Goal: Task Accomplishment & Management: Complete application form

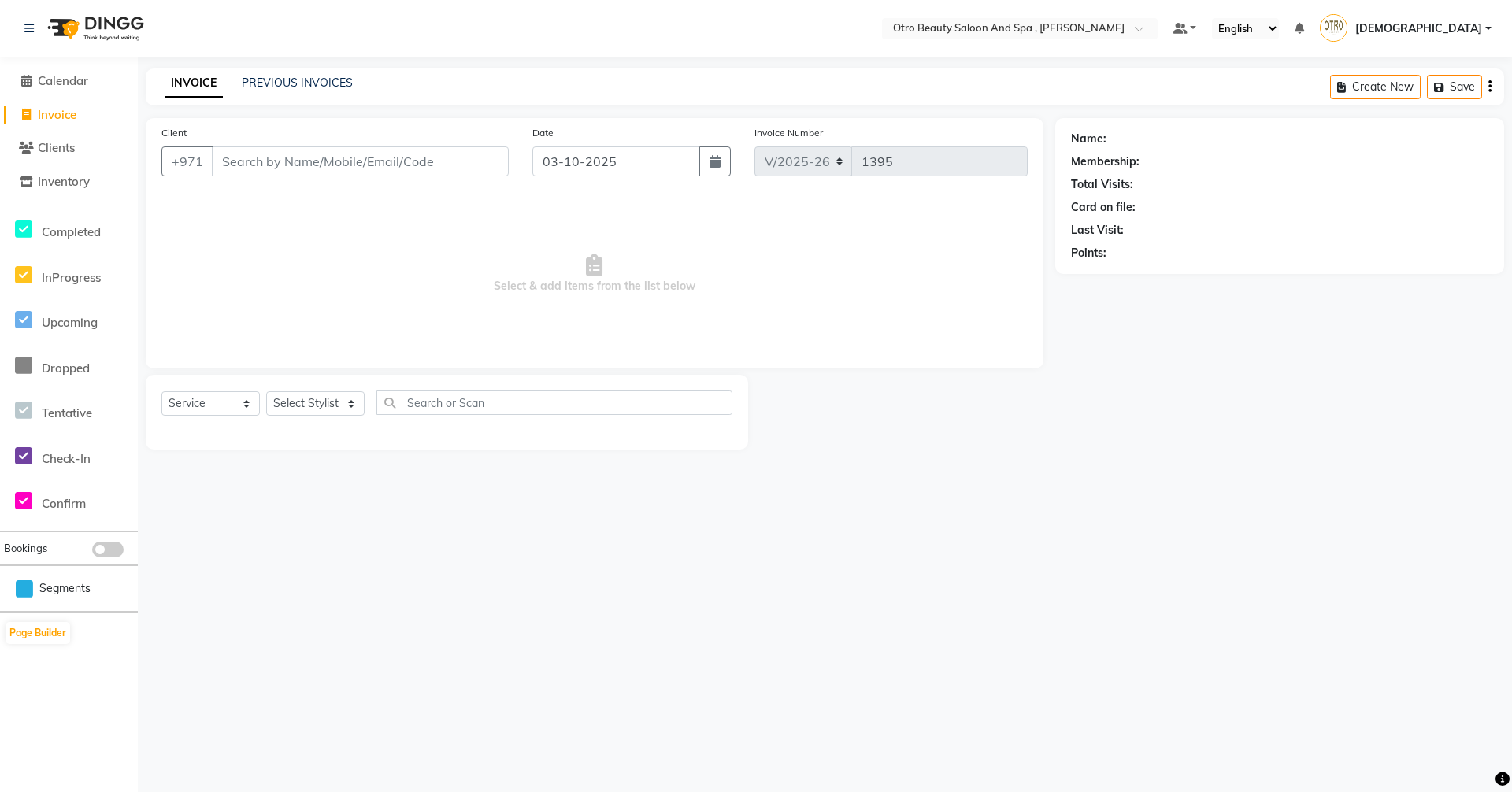
select select "8622"
select select "service"
click at [352, 409] on select "Select Stylist [PERSON_NAME] [PERSON_NAME] Hera Karuna [PERSON_NAME] Mamita [PE…" at bounding box center [315, 403] width 98 height 25
select select "86597"
click at [266, 391] on select "Select Stylist [PERSON_NAME] [PERSON_NAME] Hera Karuna [PERSON_NAME] Mamita [PE…" at bounding box center [315, 403] width 98 height 25
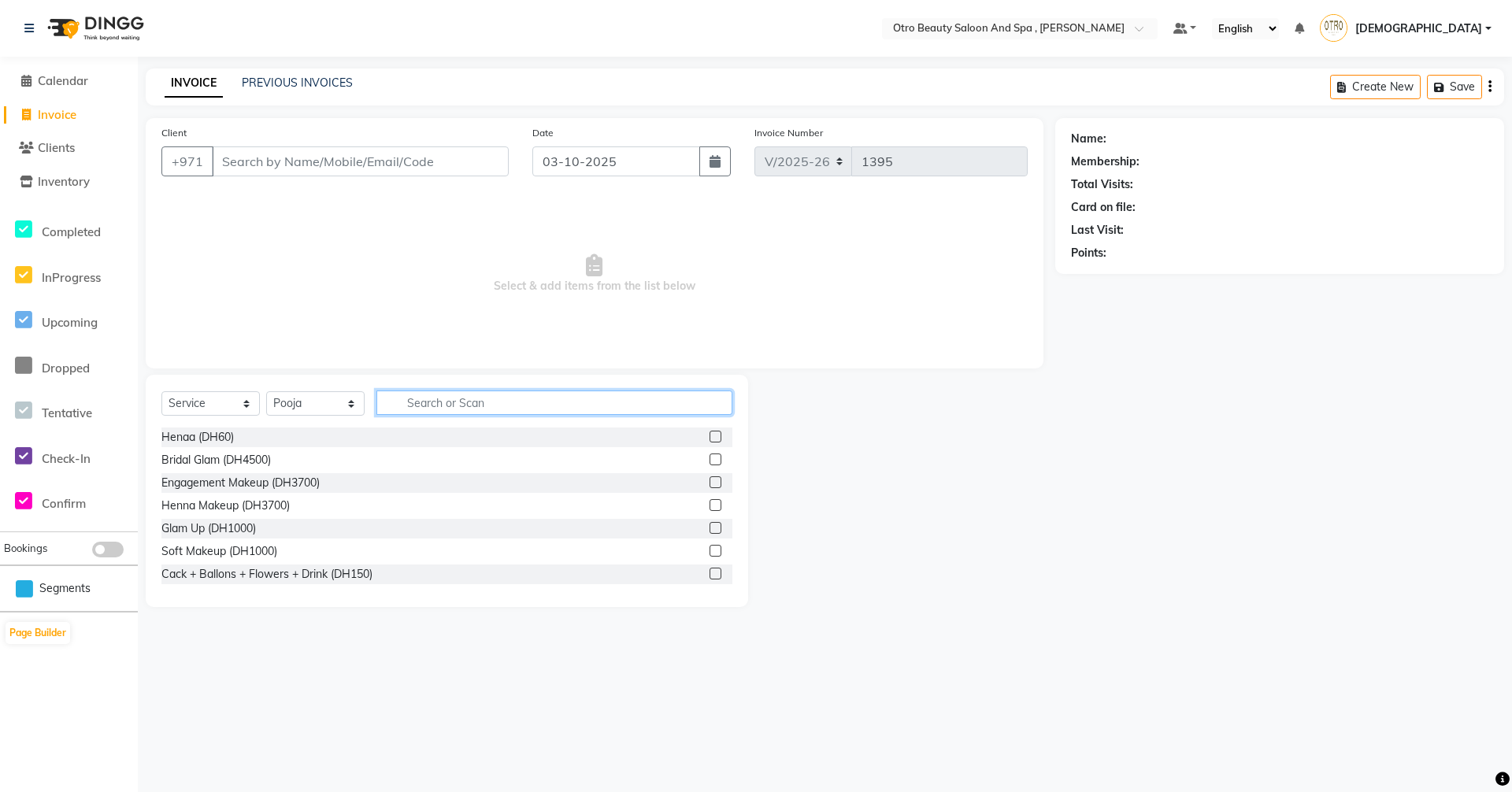
click at [503, 406] on input "text" at bounding box center [554, 402] width 356 height 25
type input "s"
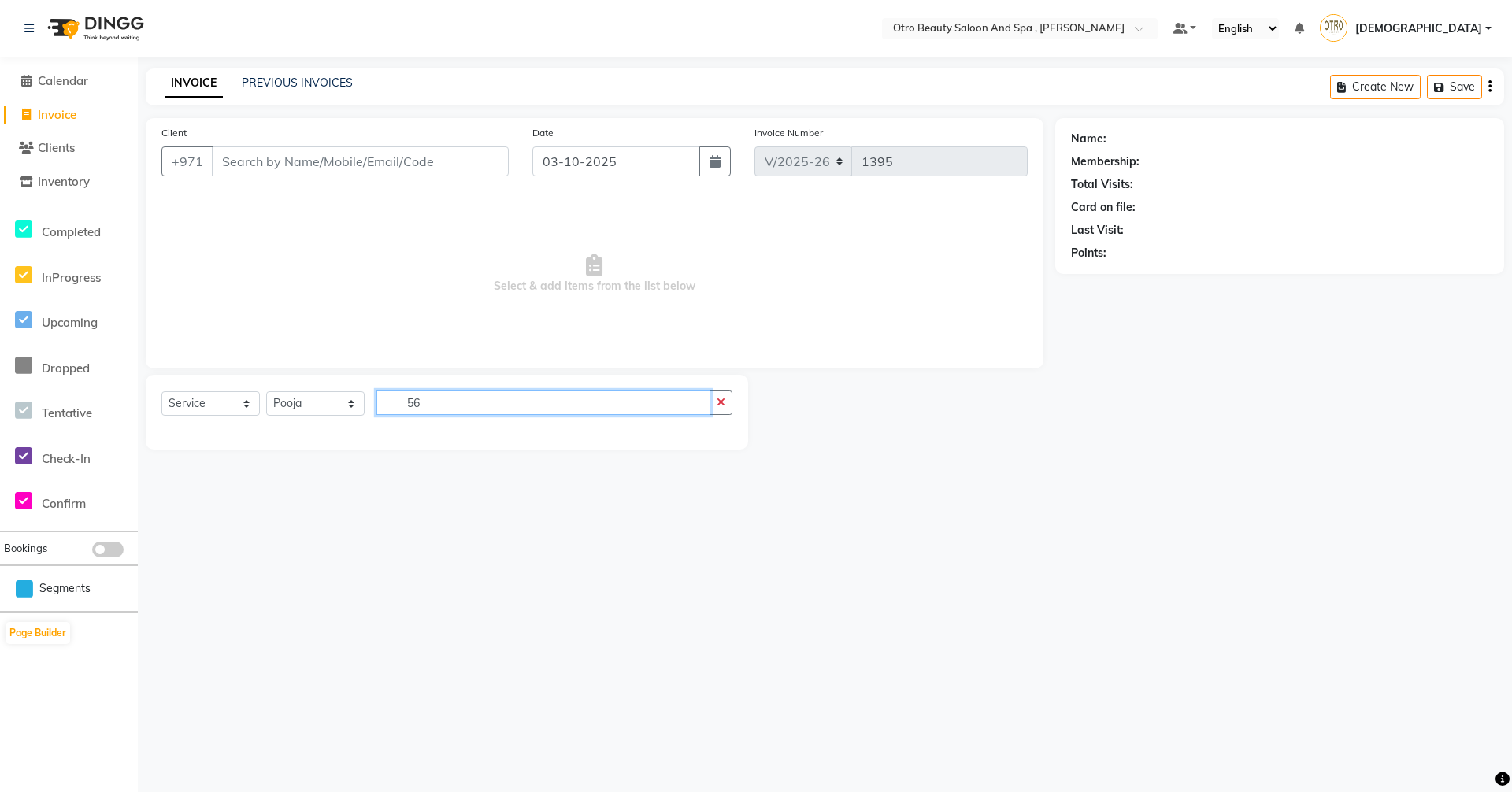
type input "5"
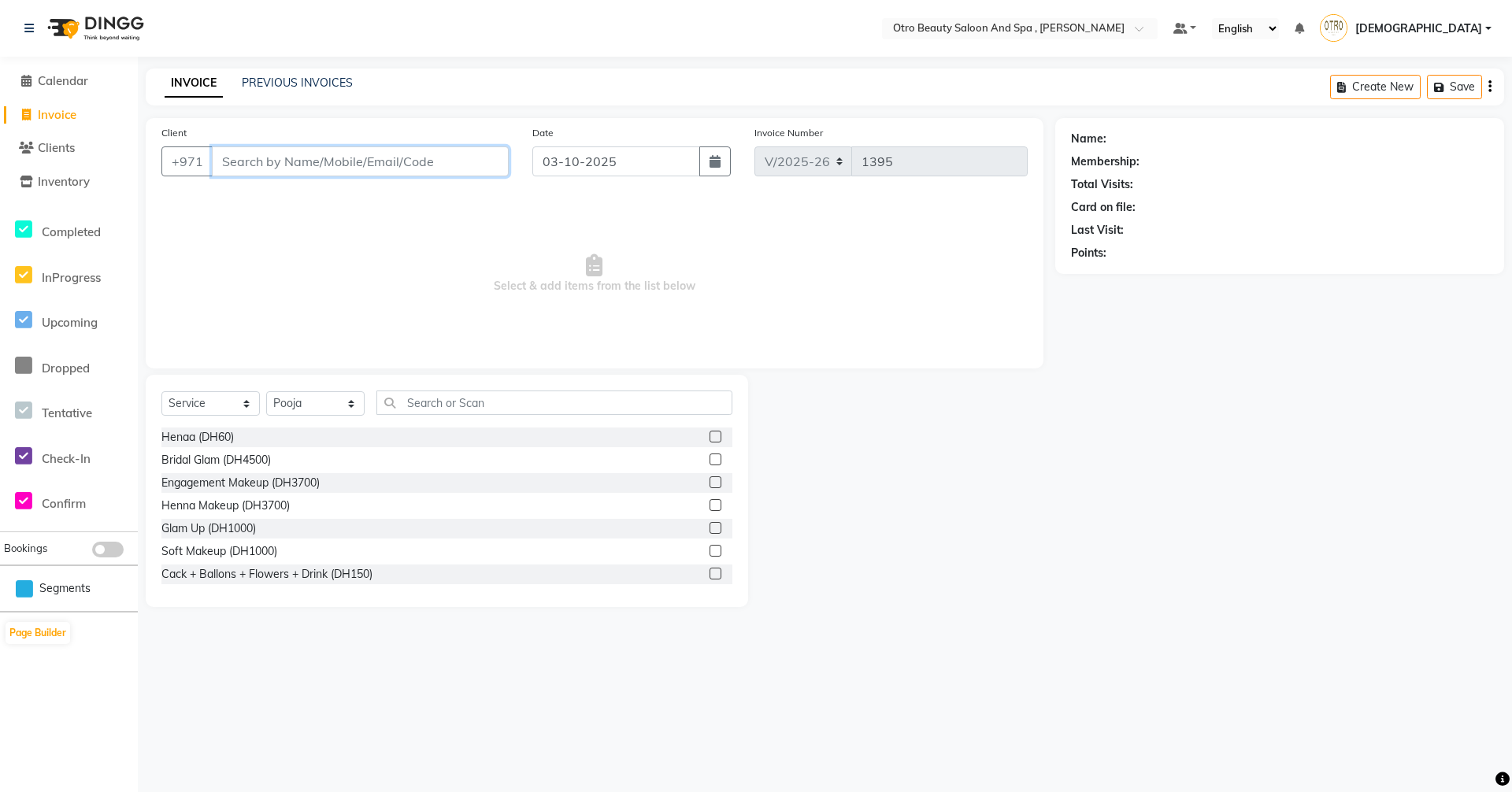
click at [374, 173] on input "Client" at bounding box center [360, 161] width 297 height 30
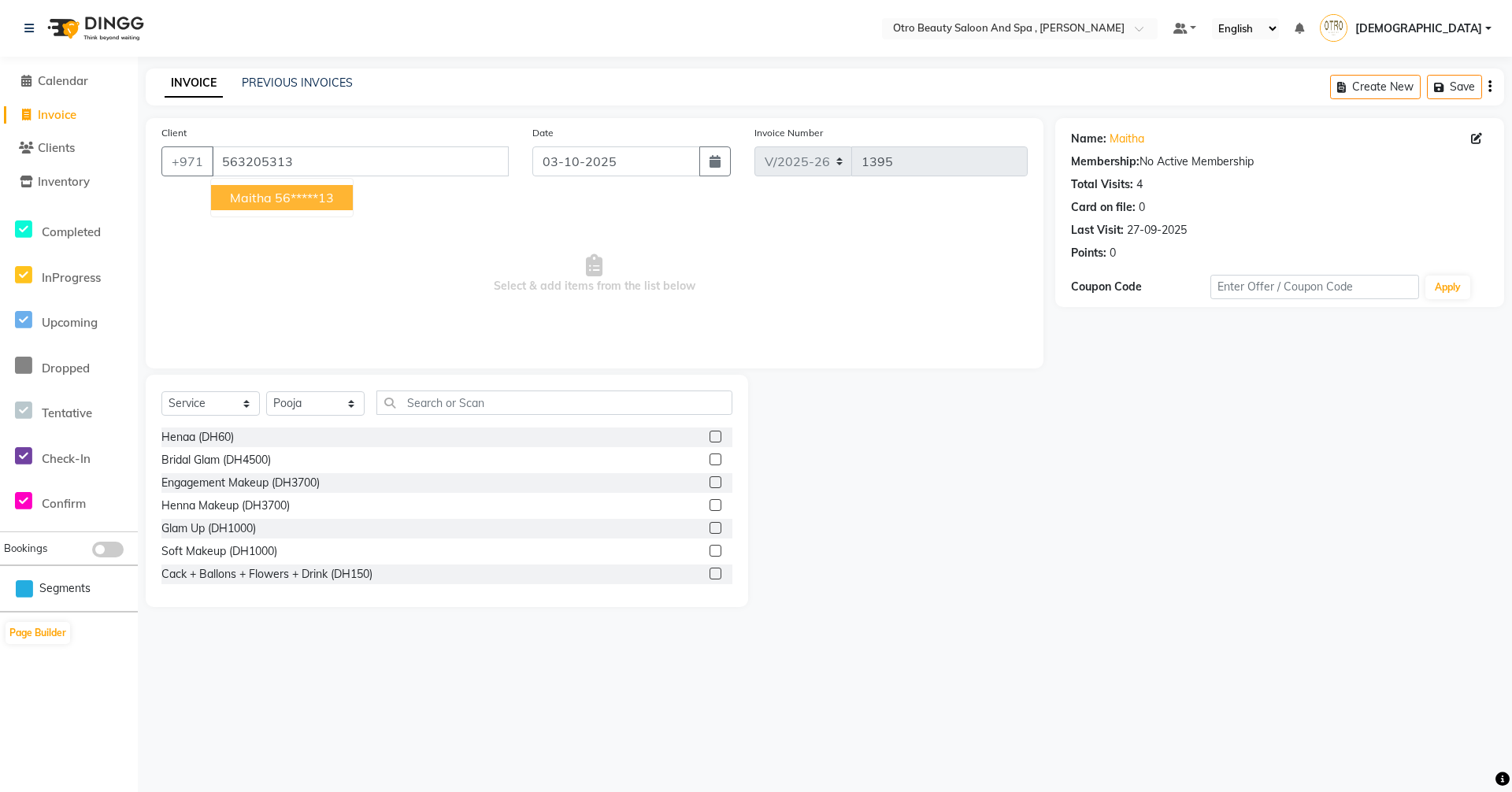
click at [242, 201] on span "Maitha" at bounding box center [250, 197] width 42 height 16
type input "56*****13"
click at [353, 406] on select "Select Stylist [PERSON_NAME] [PERSON_NAME] Hera Karuna [PERSON_NAME] Mamita [PE…" at bounding box center [315, 403] width 98 height 25
select select "86184"
click at [266, 391] on select "Select Stylist [PERSON_NAME] [PERSON_NAME] Hera Karuna [PERSON_NAME] Mamita [PE…" at bounding box center [315, 403] width 98 height 25
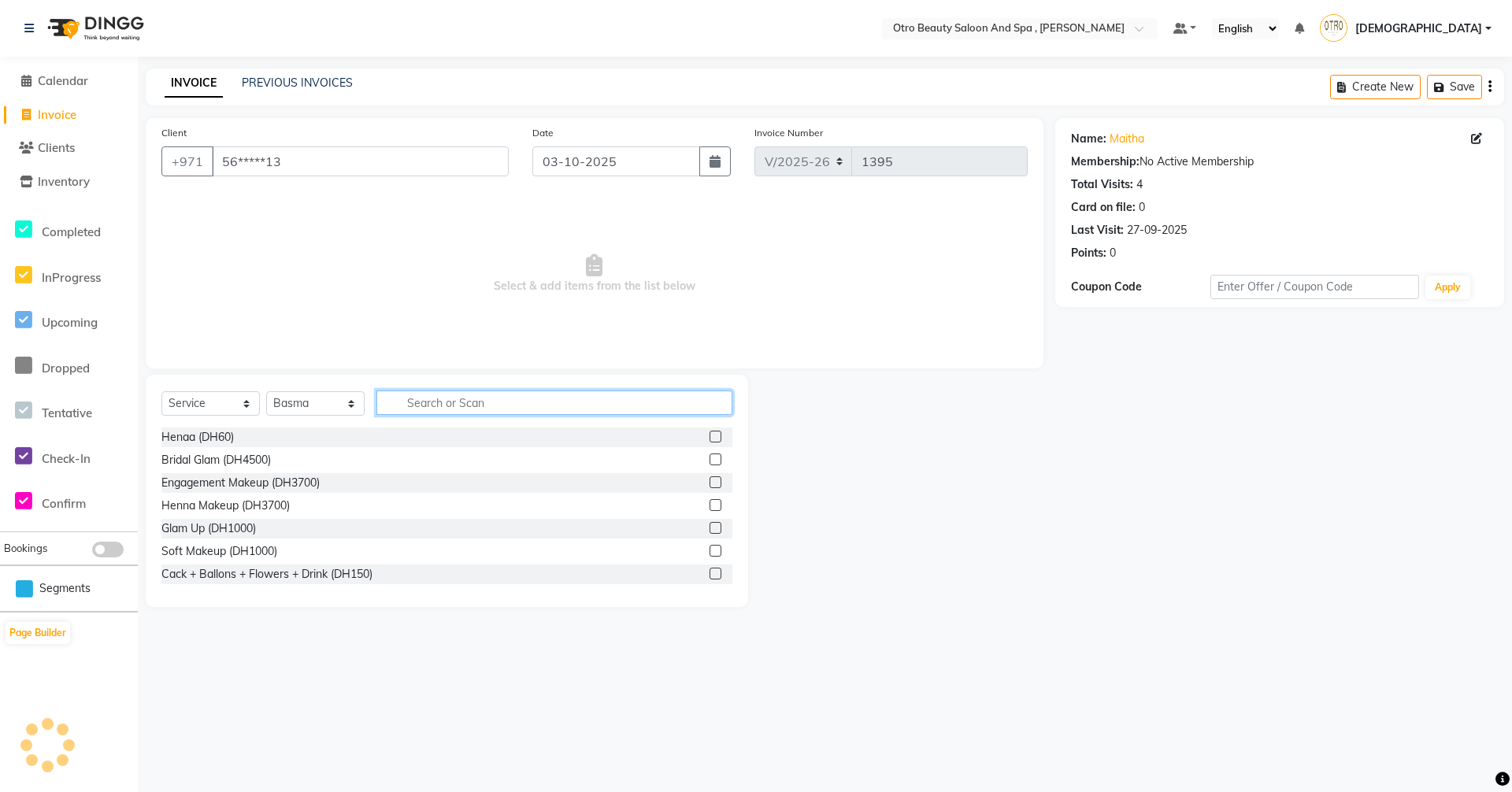
click at [397, 404] on input "text" at bounding box center [554, 402] width 356 height 25
type input "mani"
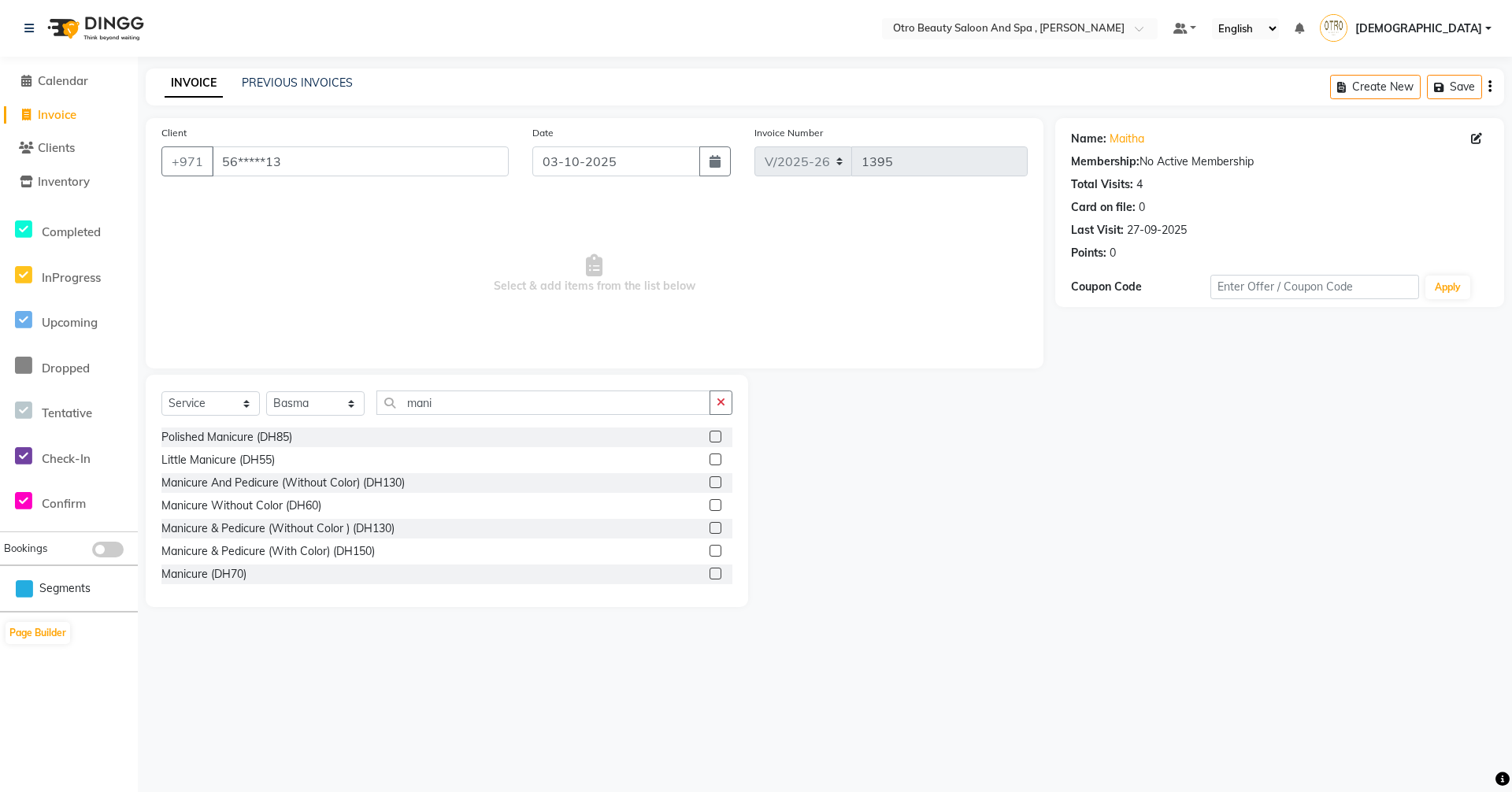
click at [709, 529] on label at bounding box center [715, 528] width 12 height 12
click at [709, 529] on input "checkbox" at bounding box center [714, 529] width 10 height 10
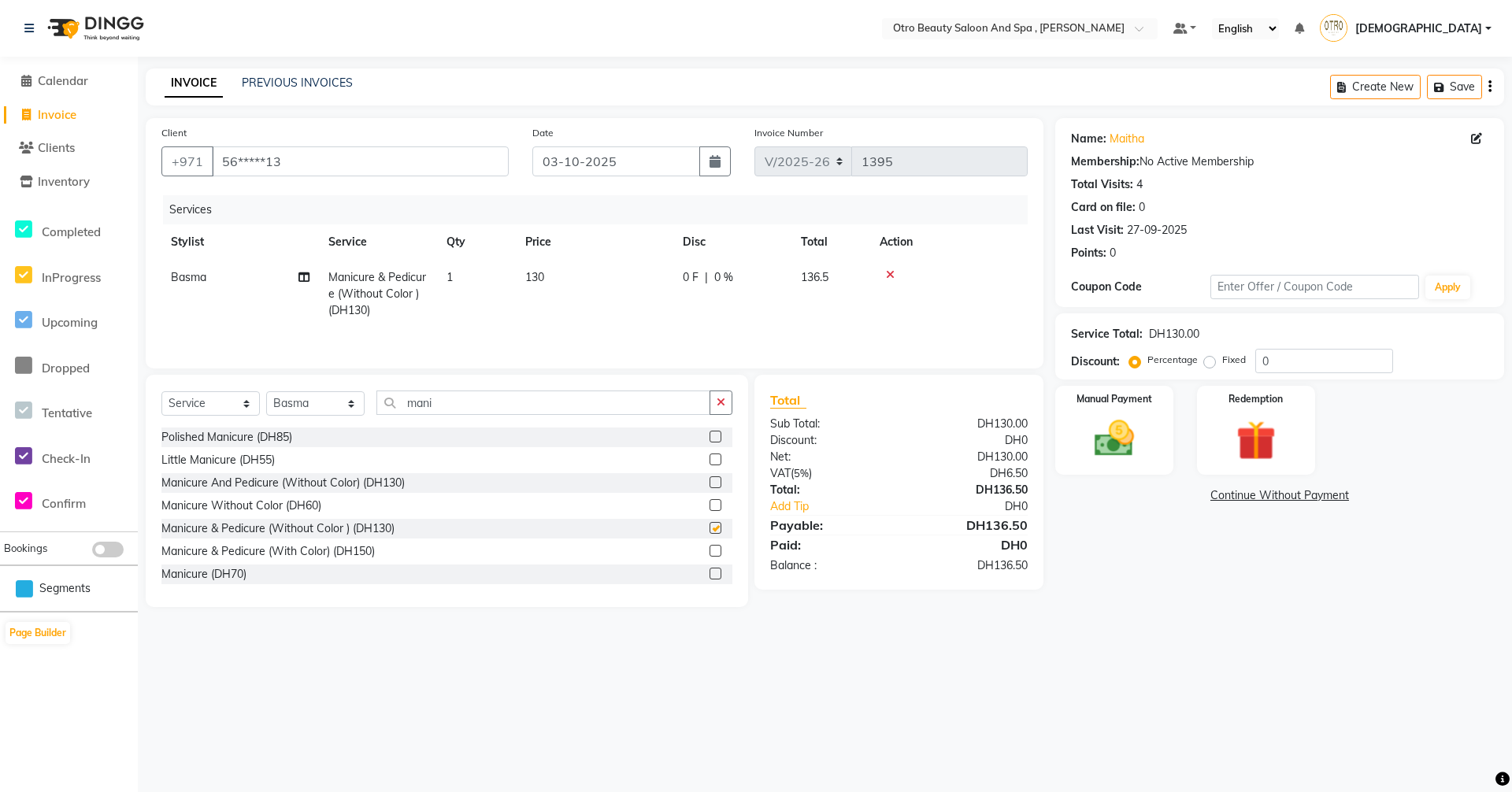
checkbox input "false"
click at [303, 277] on icon at bounding box center [303, 277] width 11 height 11
select select "86184"
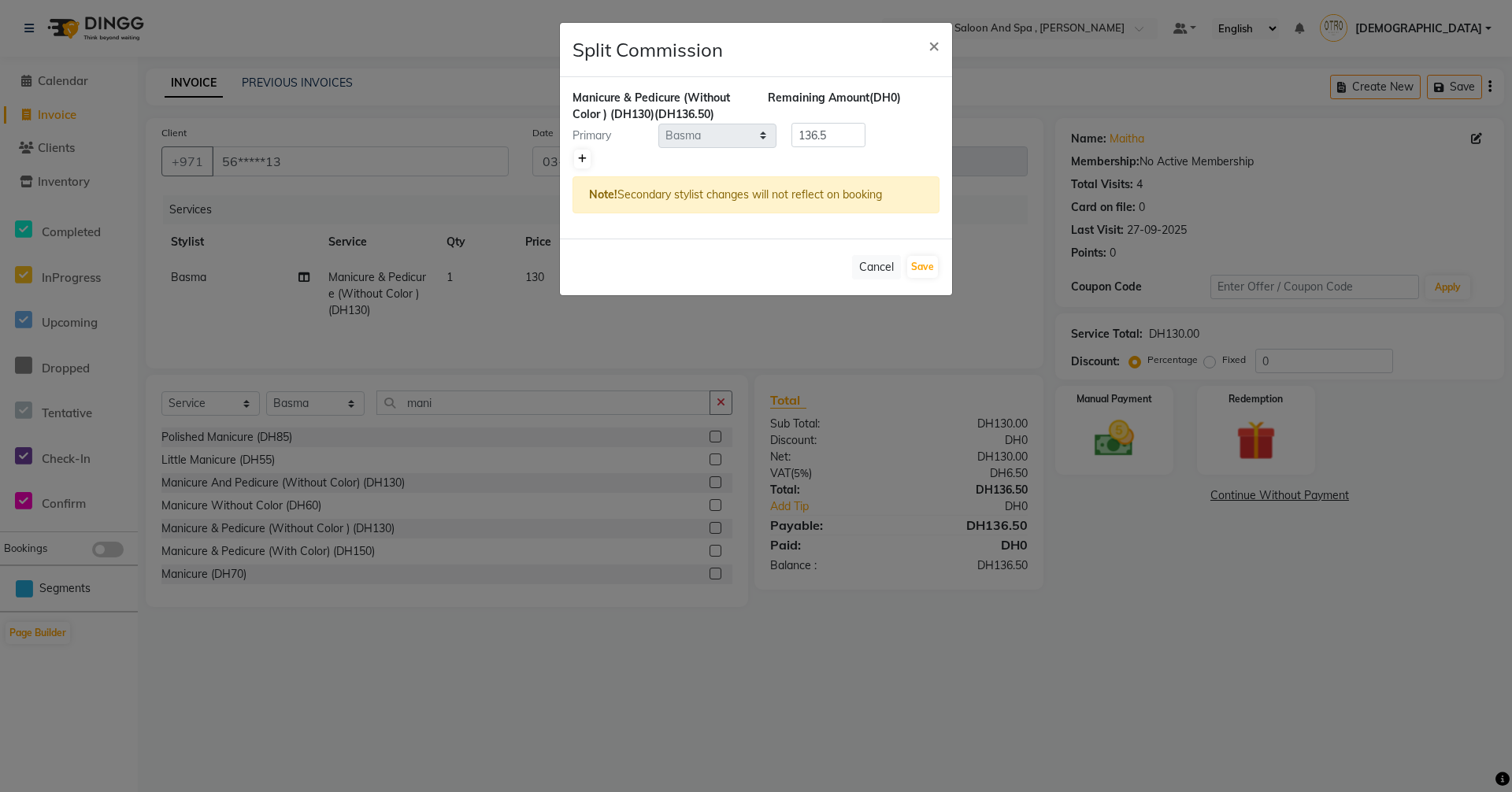
click at [581, 161] on icon at bounding box center [582, 158] width 8 height 9
type input "68.25"
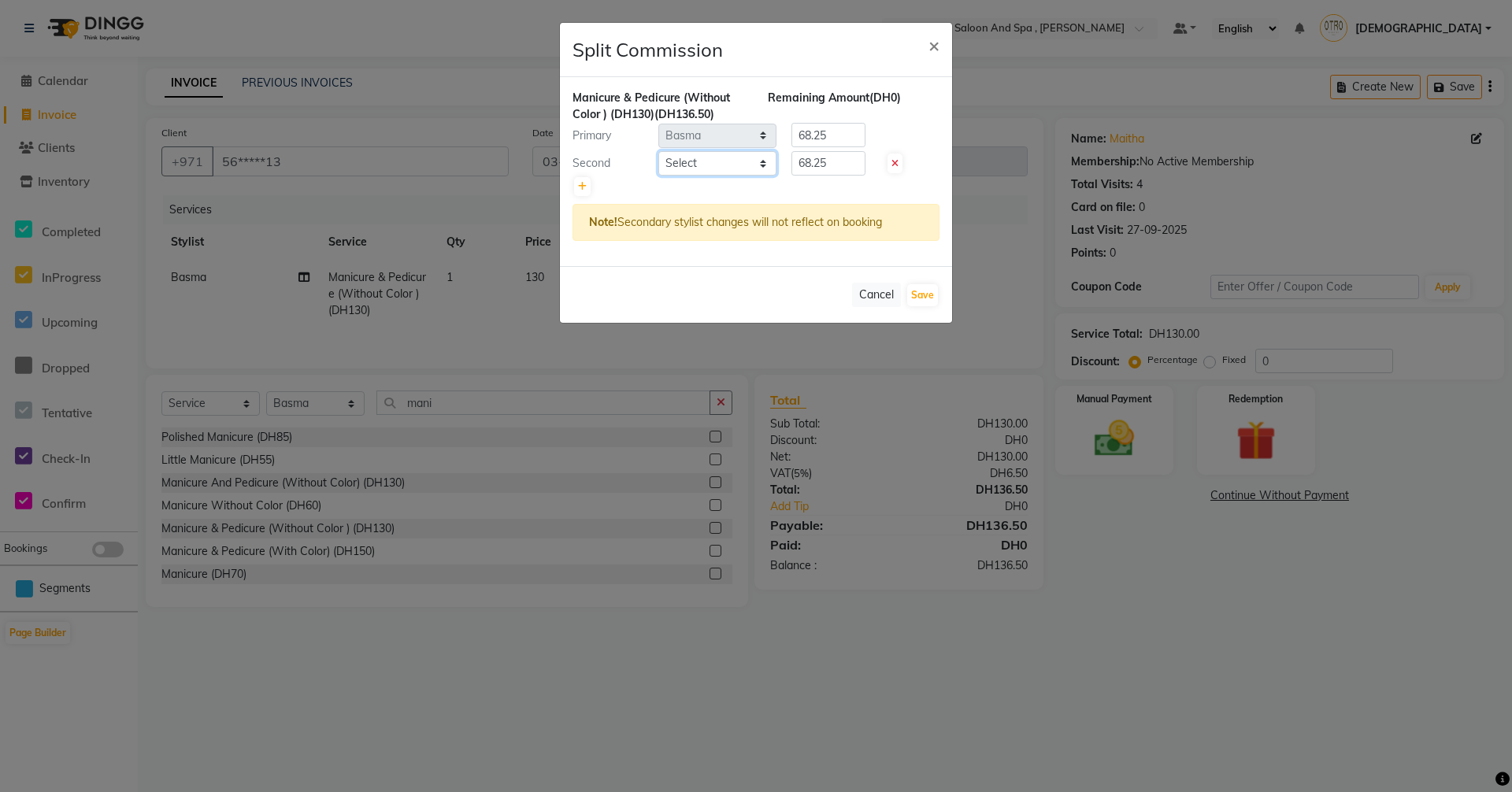
click at [763, 164] on select "Select [PERSON_NAME] [PERSON_NAME] Hera Karuna [PERSON_NAME] Mamita [PERSON_NAM…" at bounding box center [717, 163] width 118 height 25
select select "88126"
click at [659, 151] on select "Select [PERSON_NAME] [PERSON_NAME] Hera Karuna [PERSON_NAME] Mamita [PERSON_NAM…" at bounding box center [717, 163] width 118 height 25
click at [927, 295] on button "Save" at bounding box center [923, 296] width 31 height 22
select select "Select"
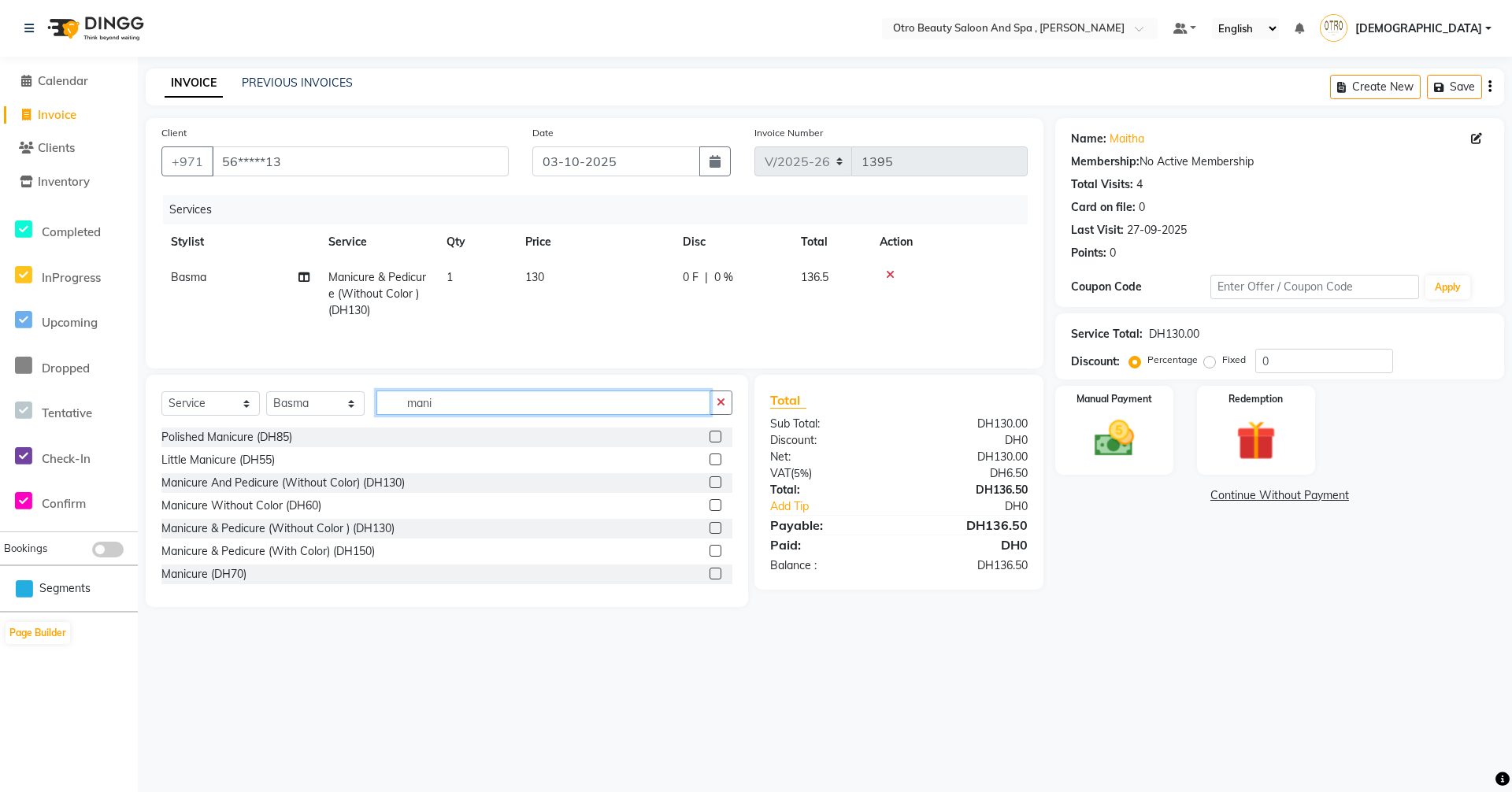
click at [463, 406] on input "mani" at bounding box center [543, 402] width 334 height 25
type input "m"
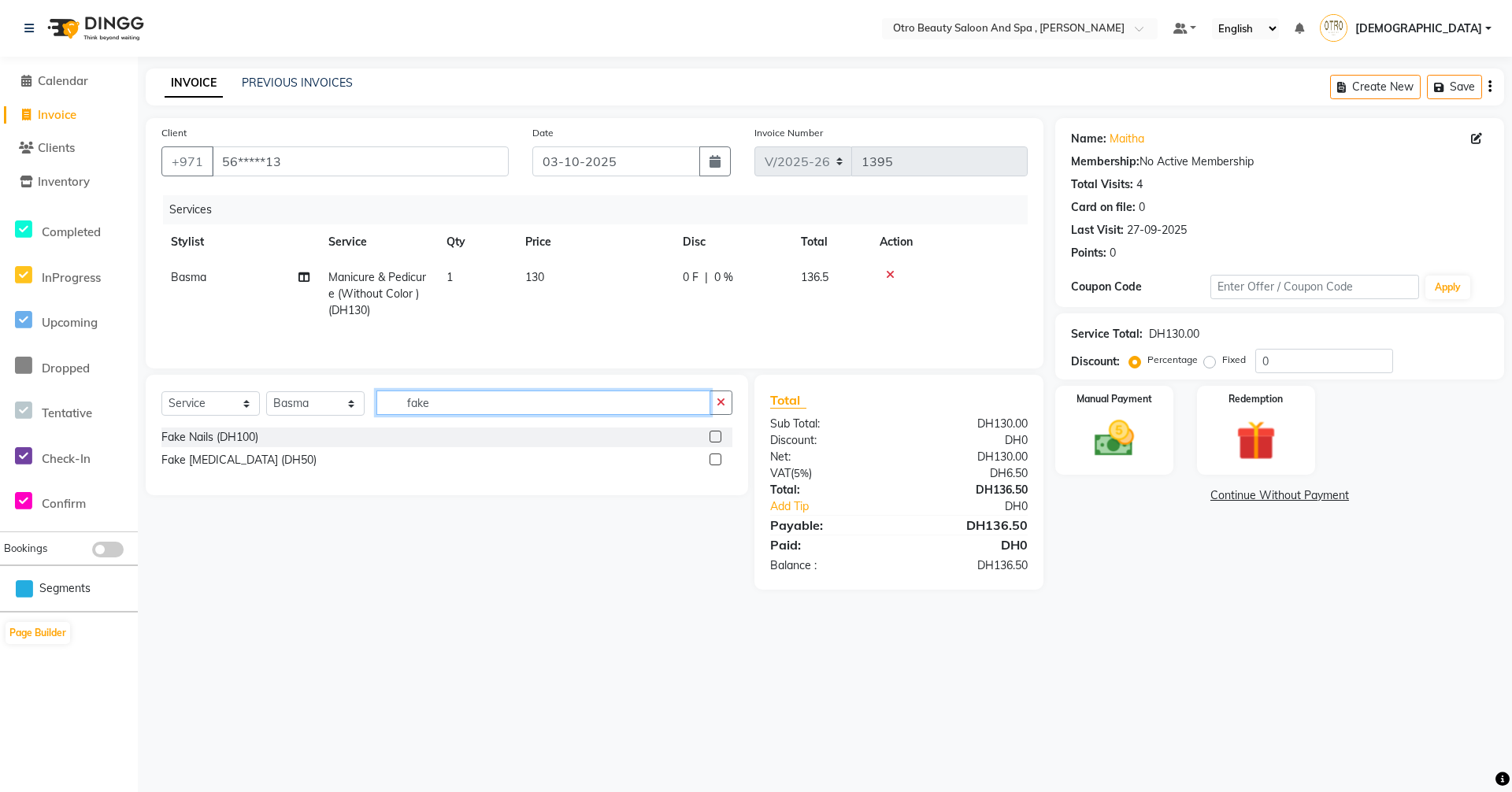
type input "fake"
click at [715, 461] on label at bounding box center [715, 459] width 12 height 12
click at [715, 461] on input "checkbox" at bounding box center [714, 460] width 10 height 10
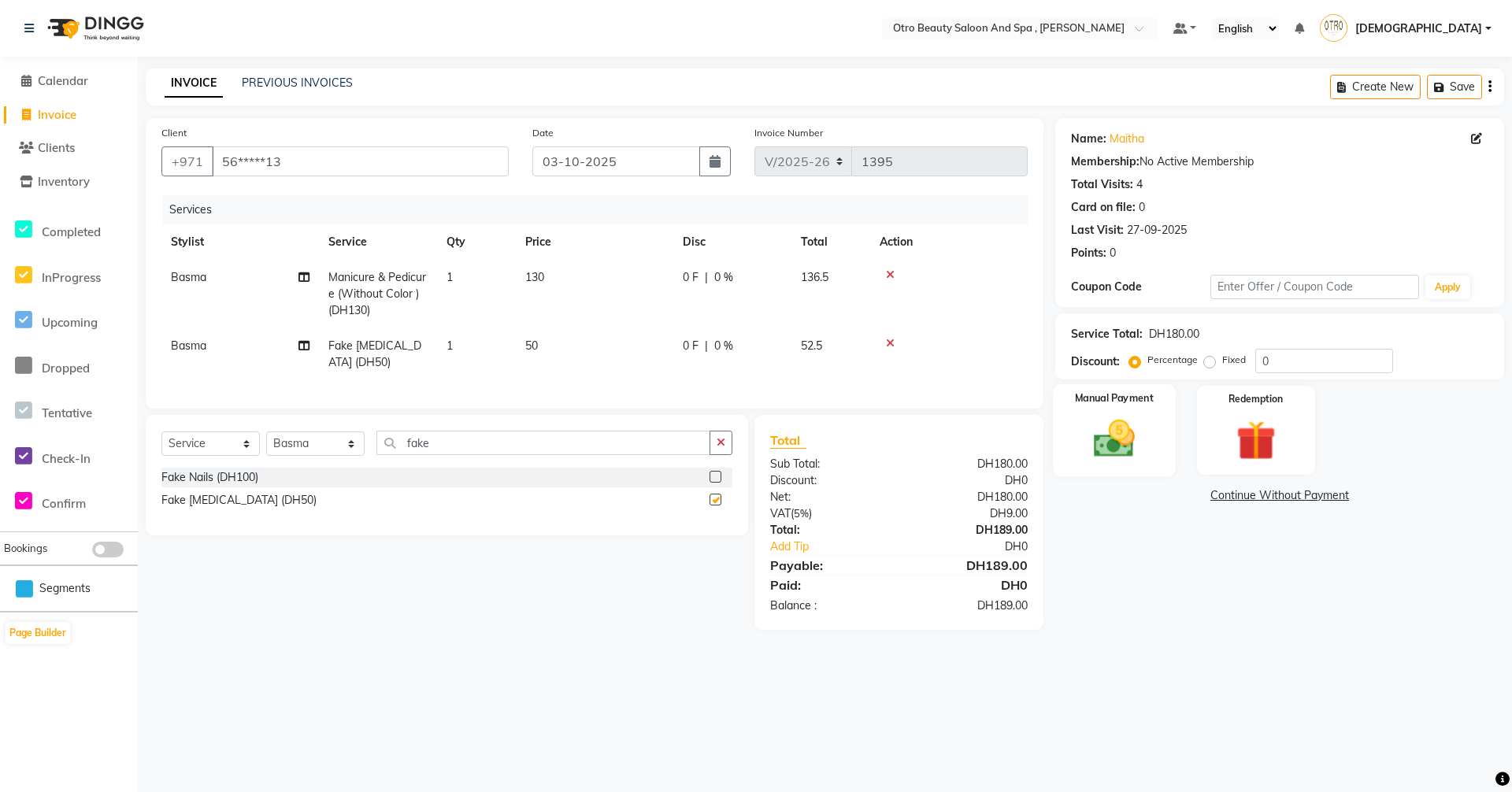
checkbox input "false"
click at [1117, 469] on div "Manual Payment" at bounding box center [1115, 431] width 123 height 93
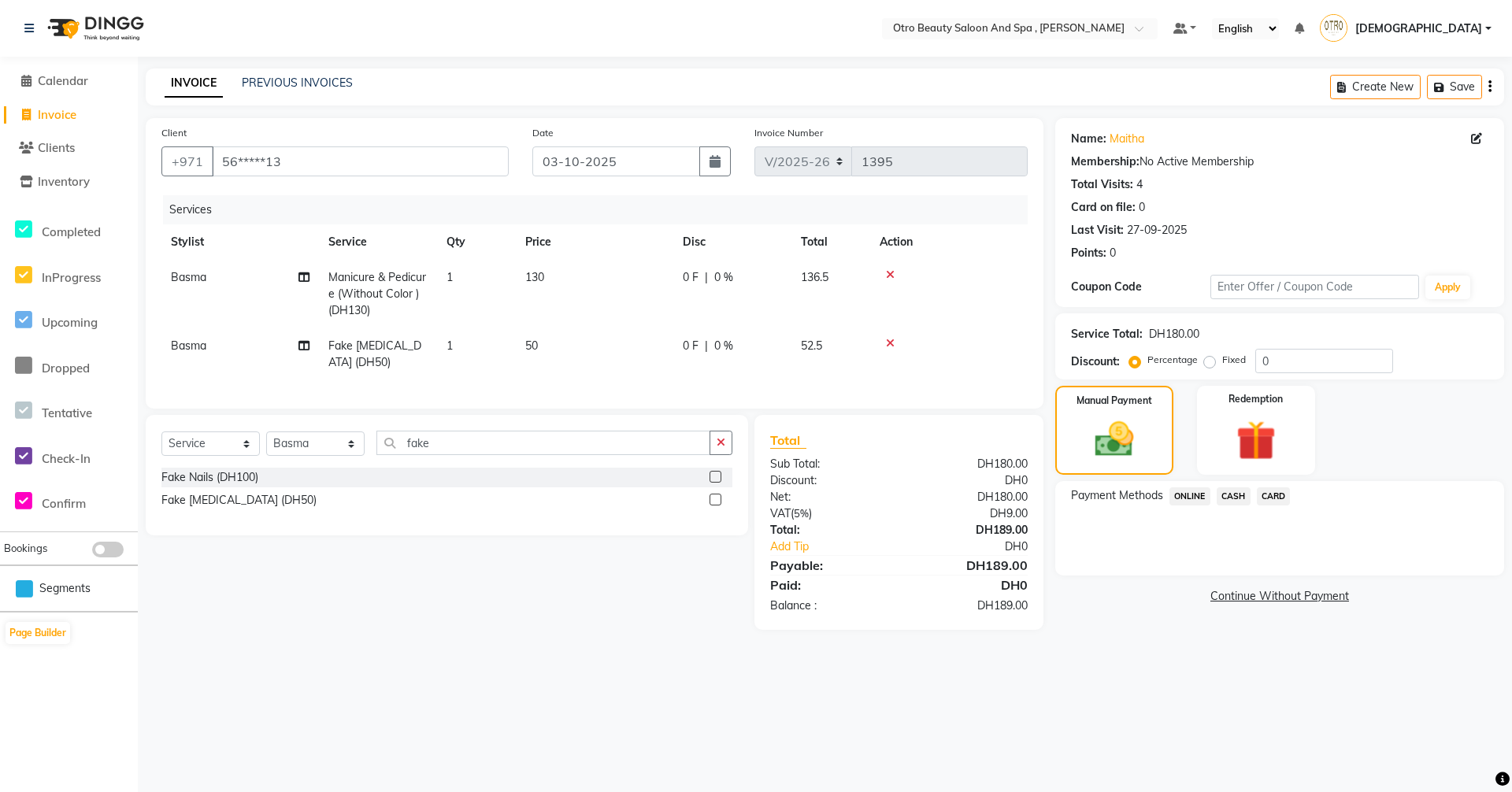
click at [1264, 495] on span "CARD" at bounding box center [1274, 496] width 34 height 18
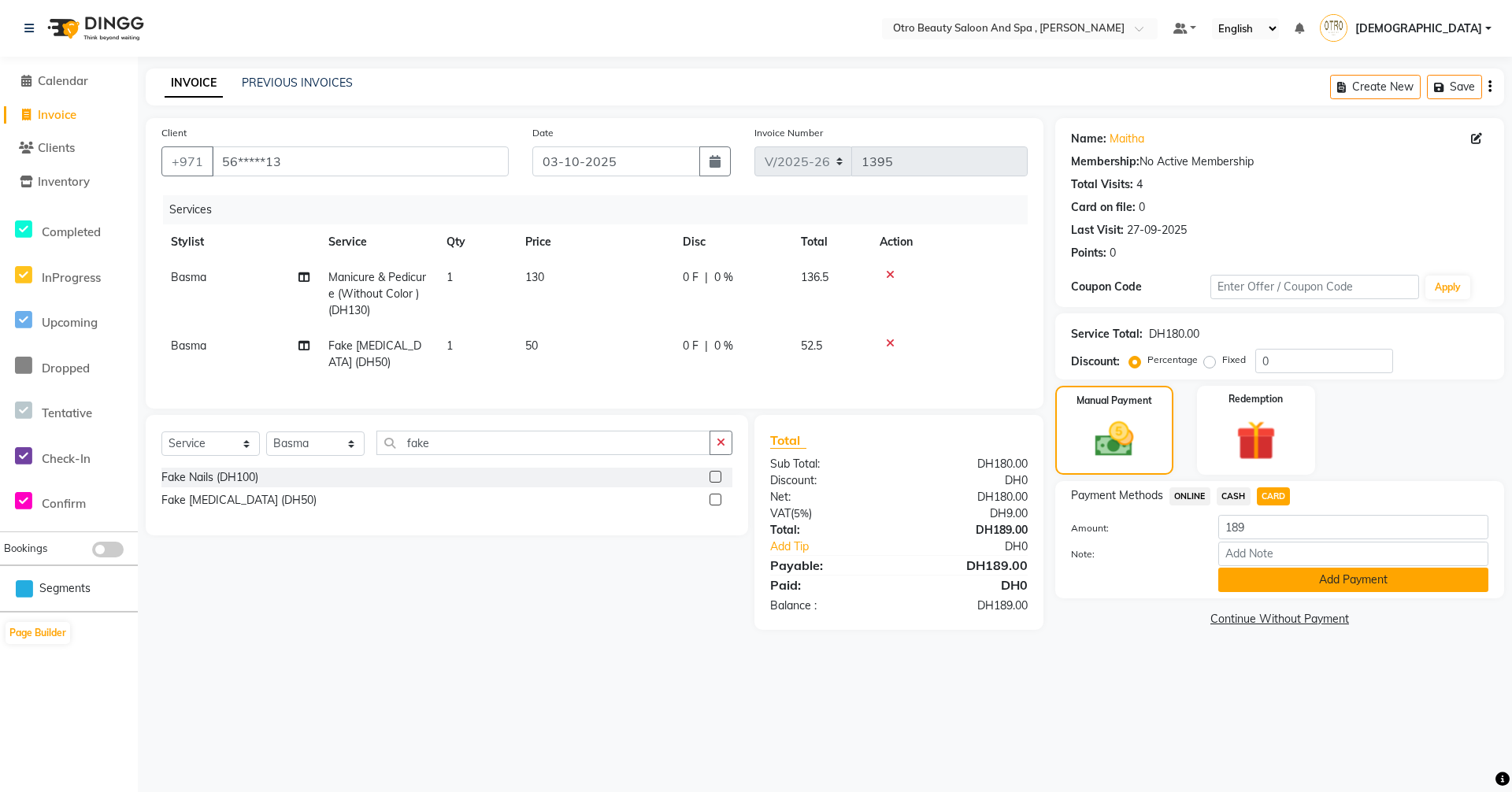
click at [1266, 582] on button "Add Payment" at bounding box center [1354, 579] width 270 height 25
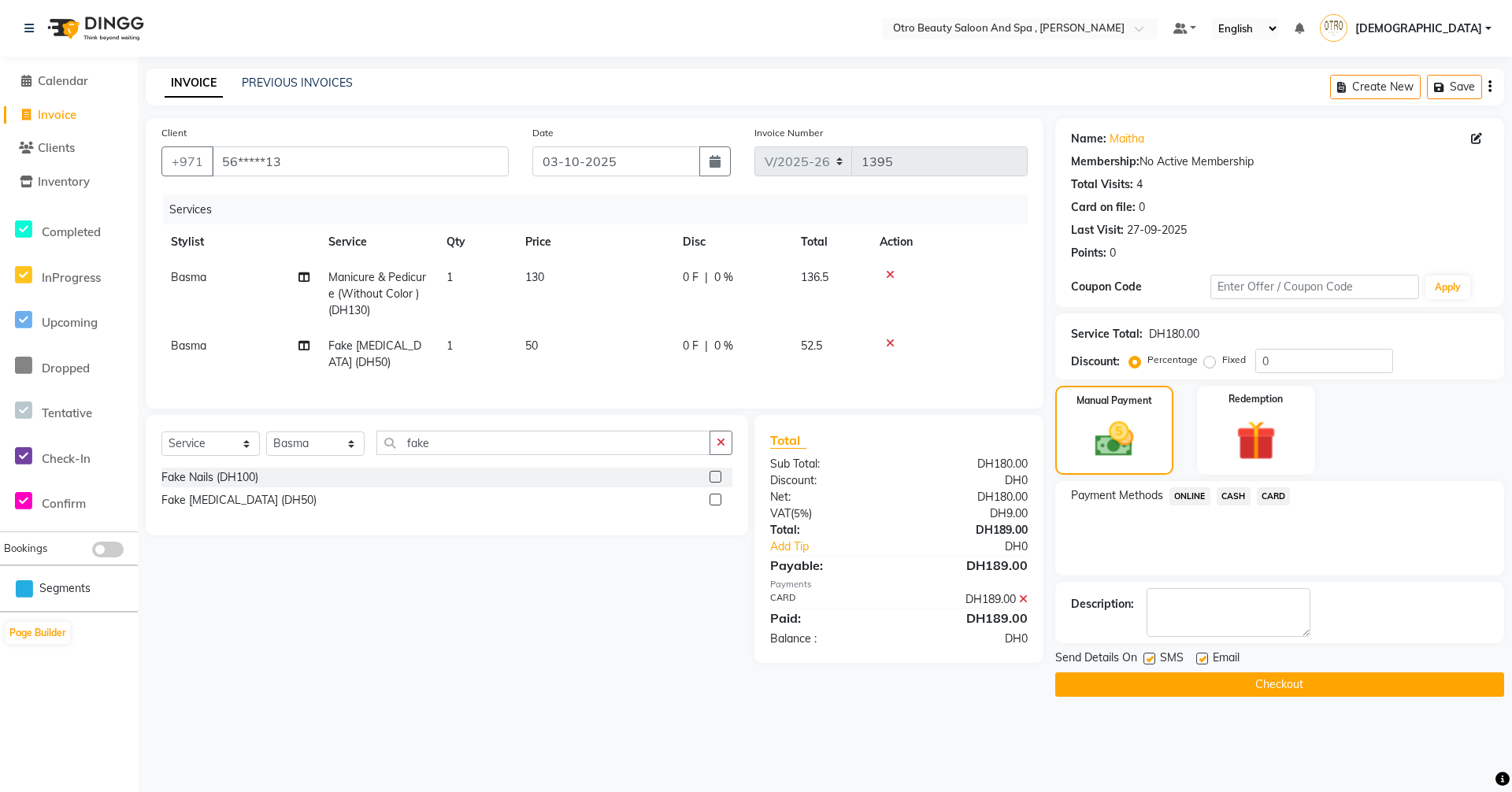
click at [1255, 681] on button "Checkout" at bounding box center [1280, 684] width 449 height 25
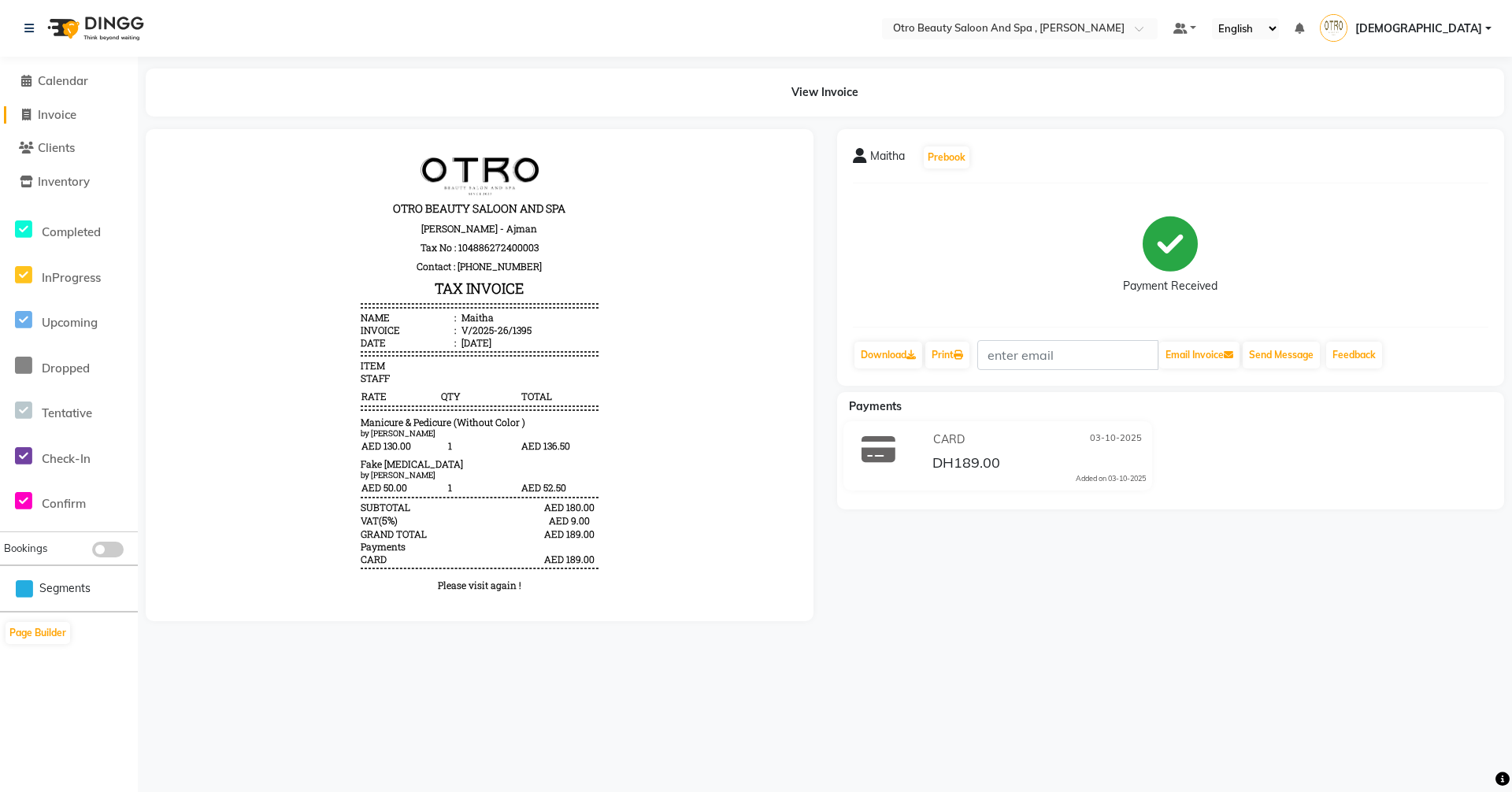
click at [63, 111] on span "Invoice" at bounding box center [58, 114] width 39 height 15
select select "service"
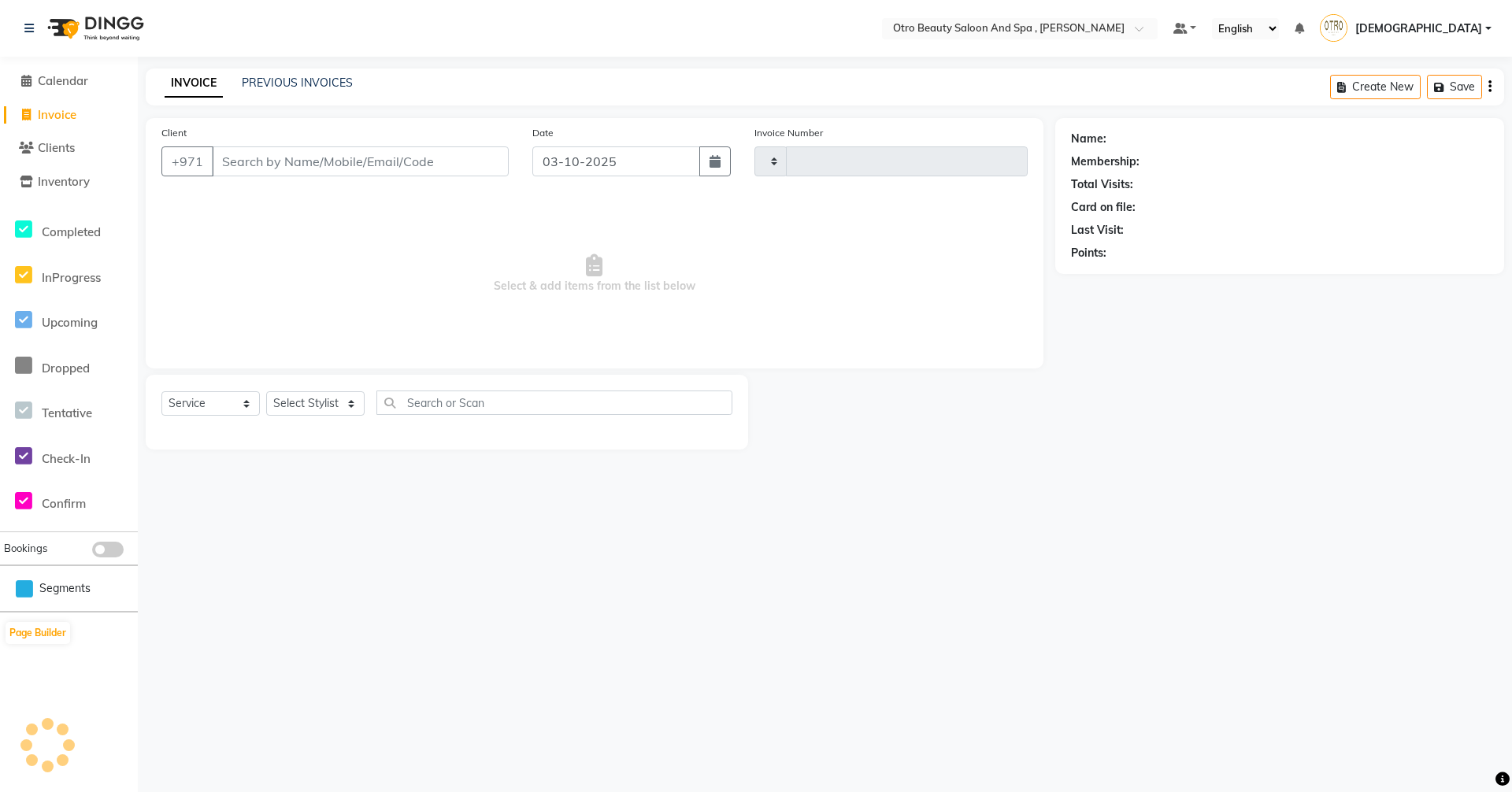
type input "1396"
select select "8622"
click at [289, 76] on link "PREVIOUS INVOICES" at bounding box center [297, 82] width 111 height 14
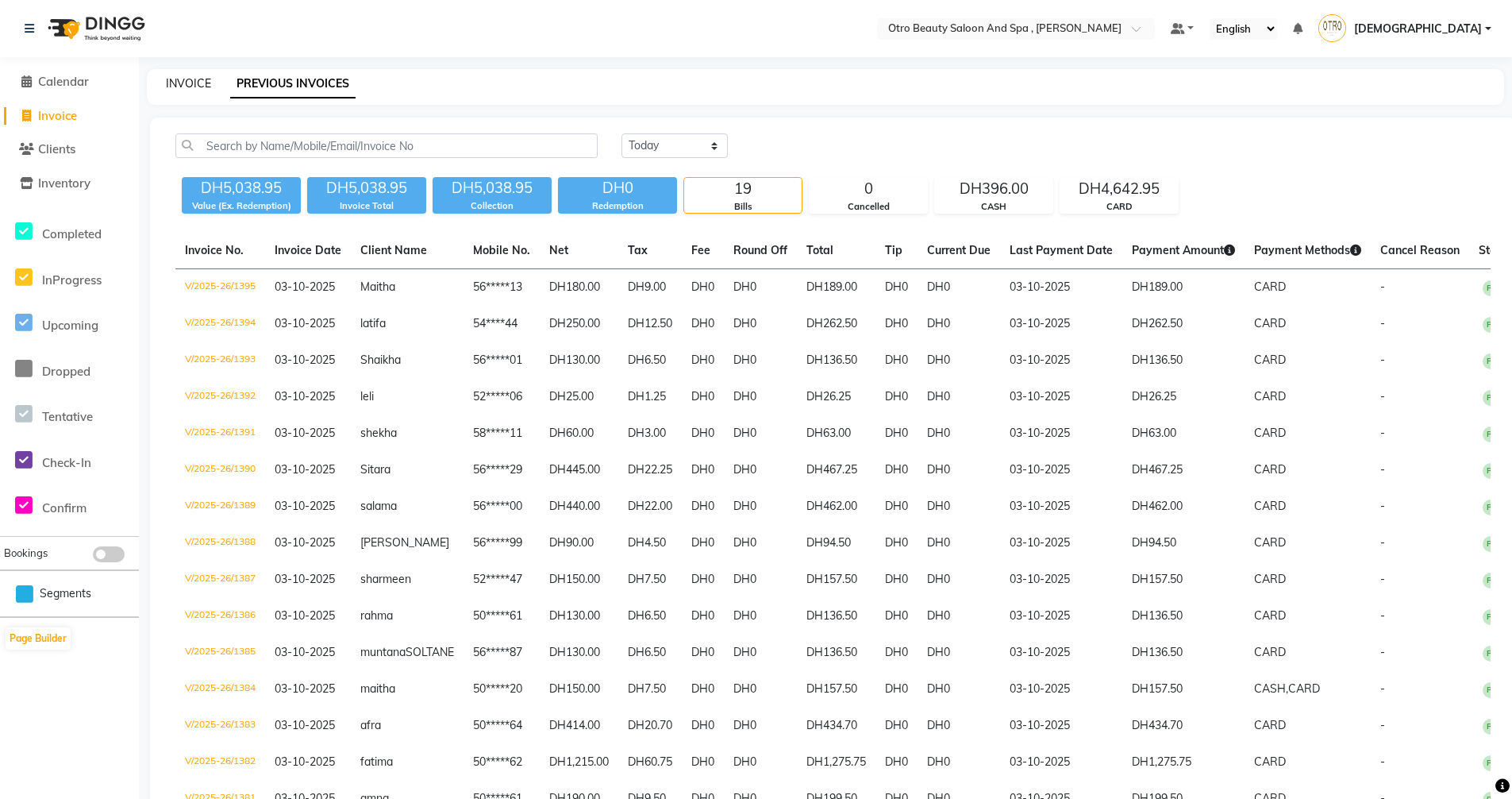
click at [183, 79] on link "INVOICE" at bounding box center [188, 83] width 45 height 15
select select "service"
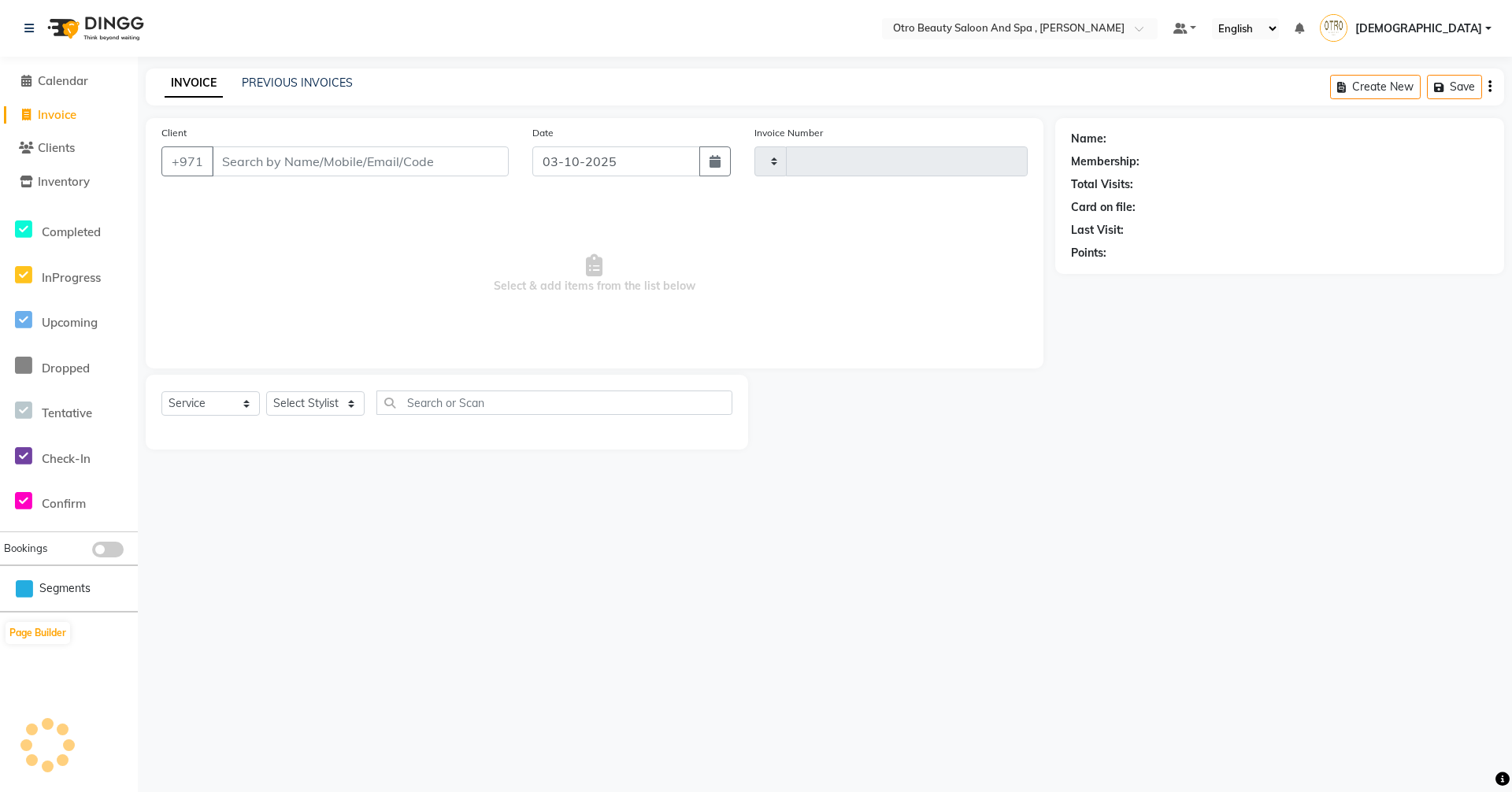
type input "1396"
select select "8622"
click at [267, 86] on link "PREVIOUS INVOICES" at bounding box center [297, 82] width 111 height 14
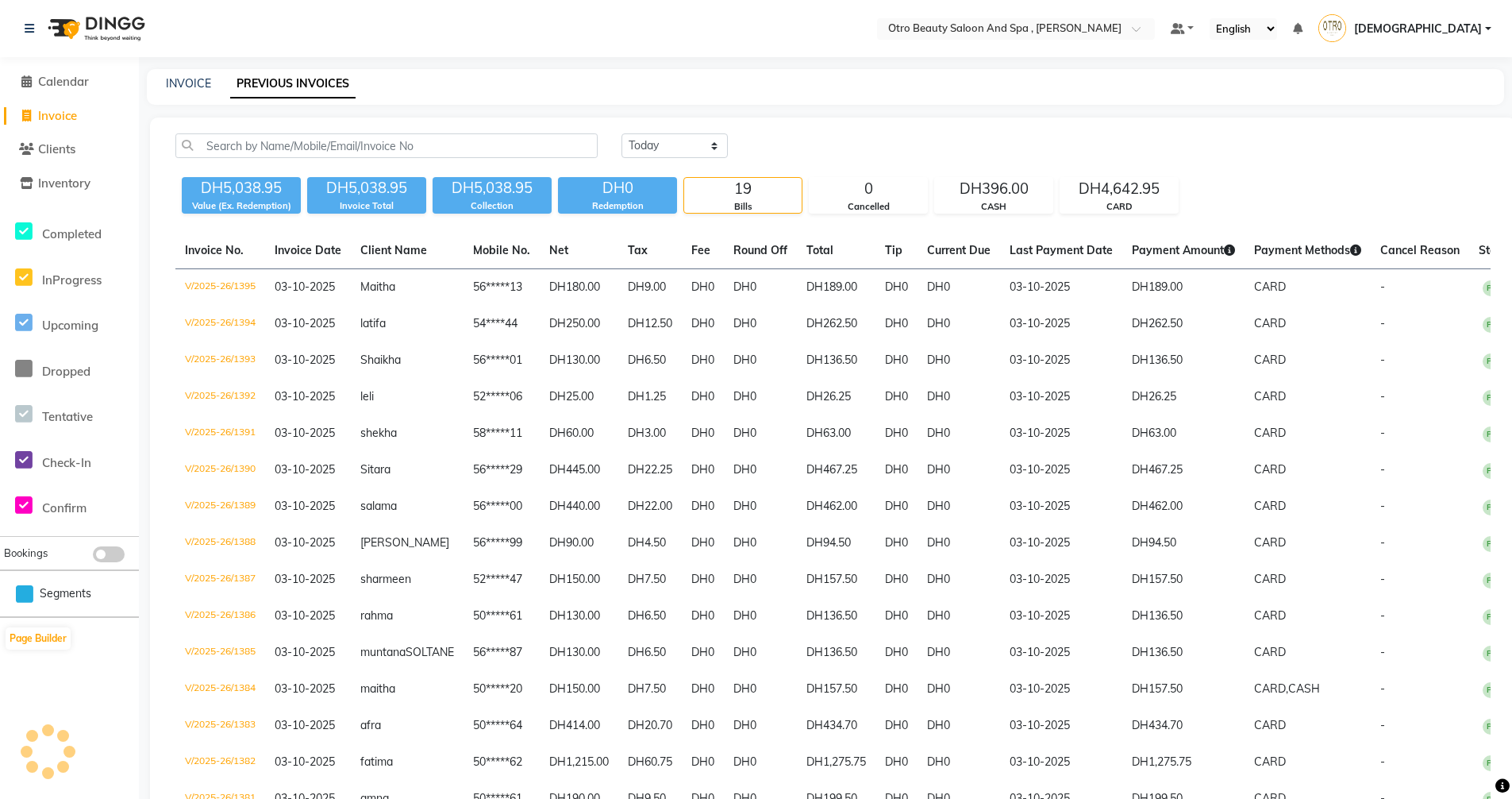
click at [1239, 157] on div "[DATE] [DATE] Custom Range" at bounding box center [1057, 145] width 870 height 25
click at [179, 91] on div "INVOICE PREVIOUS INVOICES" at bounding box center [825, 87] width 1357 height 36
click at [180, 85] on link "INVOICE" at bounding box center [188, 83] width 45 height 15
select select "service"
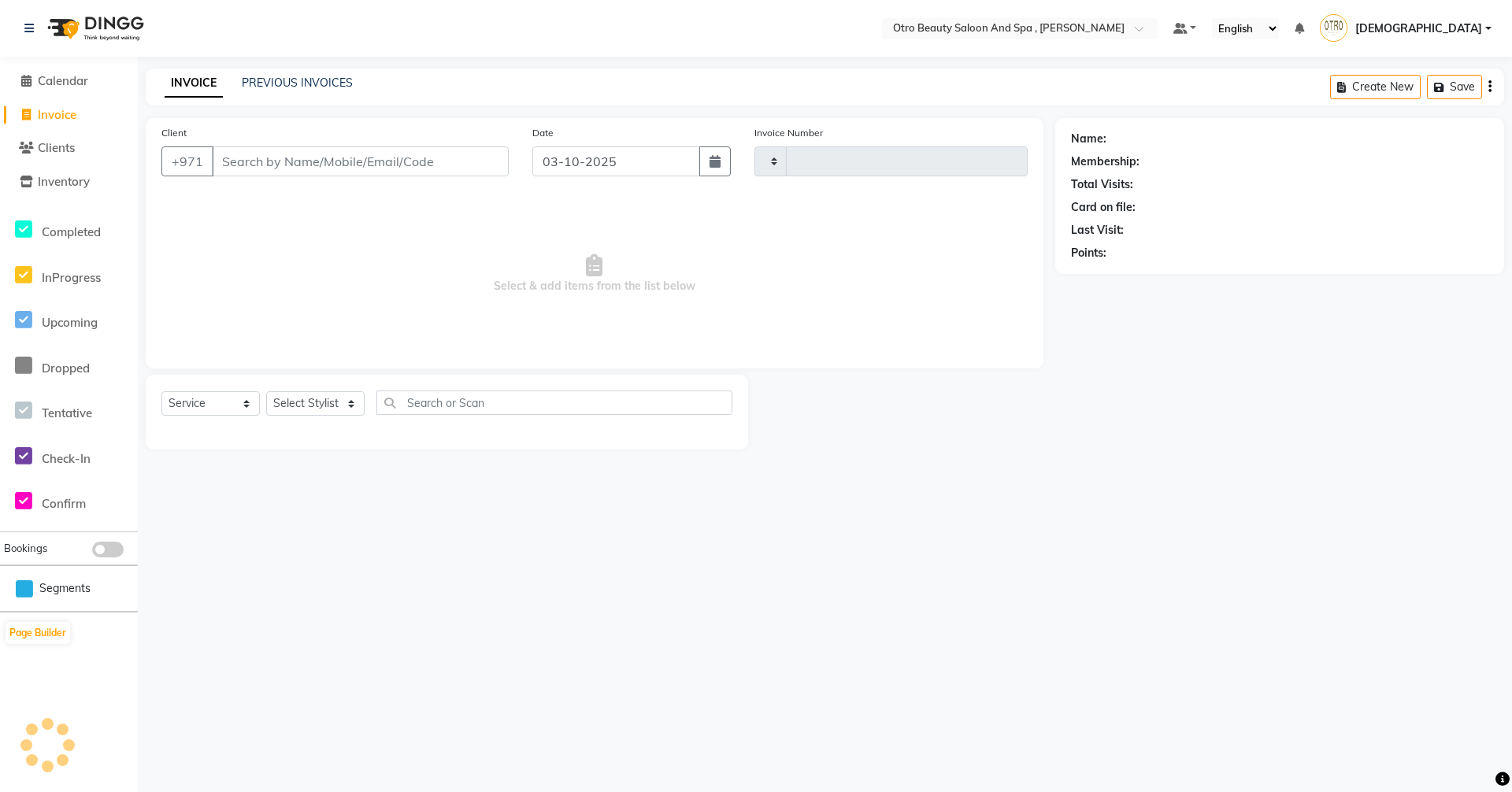
type input "1396"
select select "8622"
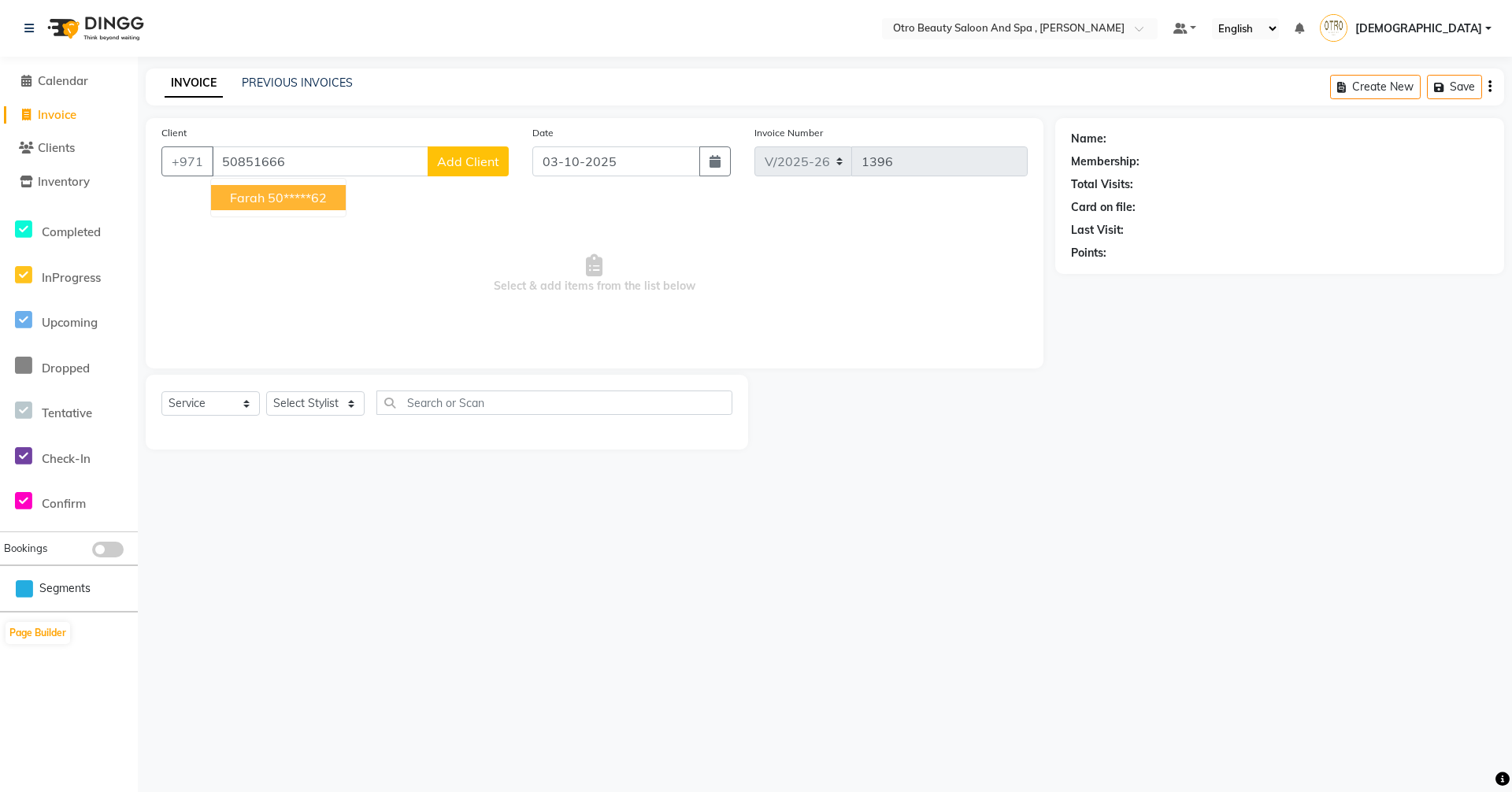
click at [319, 196] on ngb-highlight "50*****62" at bounding box center [297, 197] width 59 height 16
type input "50*****62"
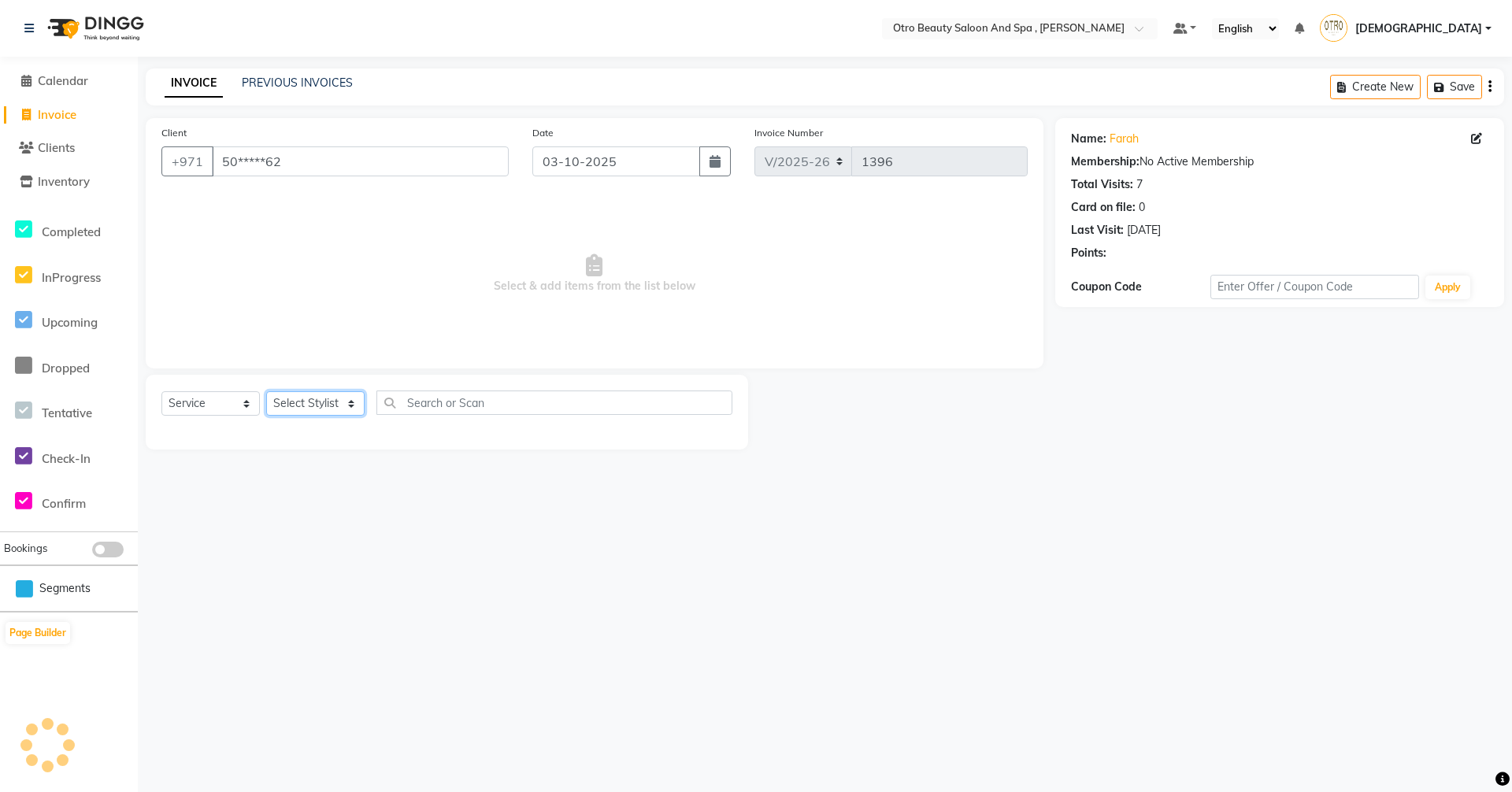
click at [353, 399] on select "Select Stylist [PERSON_NAME] [PERSON_NAME] Hera Karuna [PERSON_NAME] Mamita [PE…" at bounding box center [315, 403] width 98 height 25
select select "86597"
click at [266, 391] on select "Select Stylist [PERSON_NAME] [PERSON_NAME] Hera Karuna [PERSON_NAME] Mamita [PE…" at bounding box center [315, 403] width 98 height 25
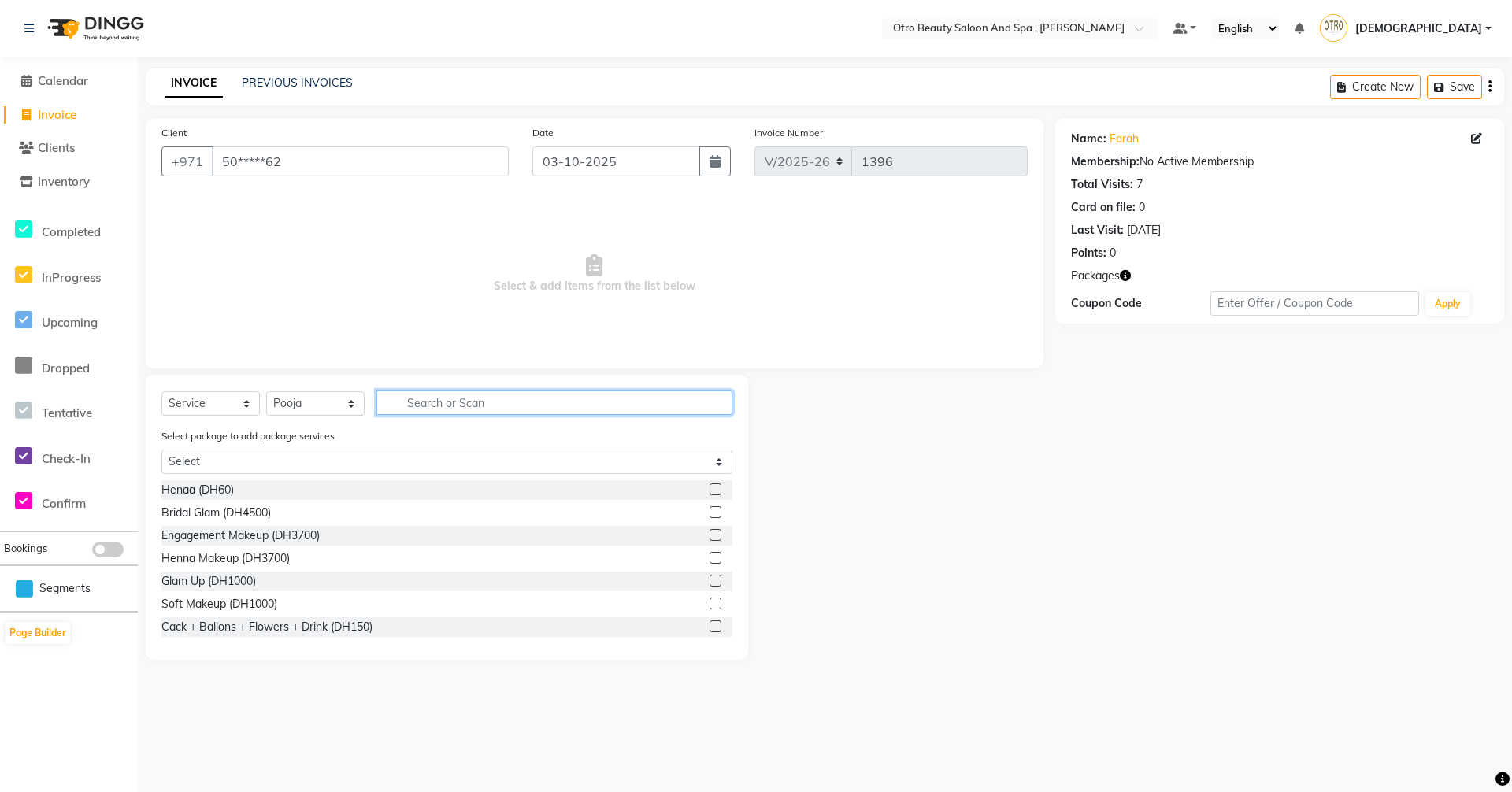
click at [428, 403] on input "text" at bounding box center [554, 402] width 356 height 25
type input "s"
type input "mass"
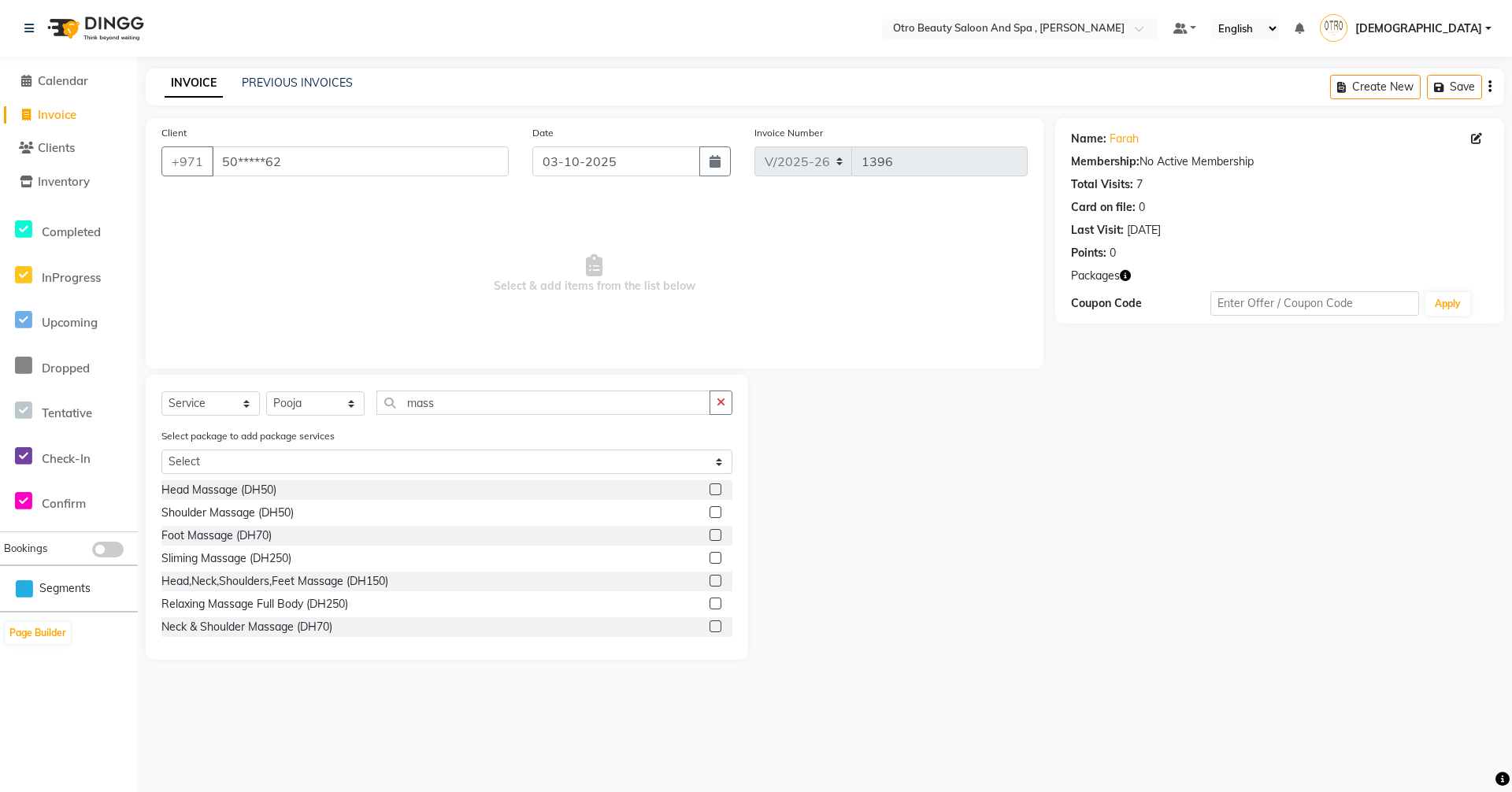
click at [709, 510] on label at bounding box center [715, 512] width 12 height 12
click at [709, 510] on input "checkbox" at bounding box center [714, 512] width 10 height 10
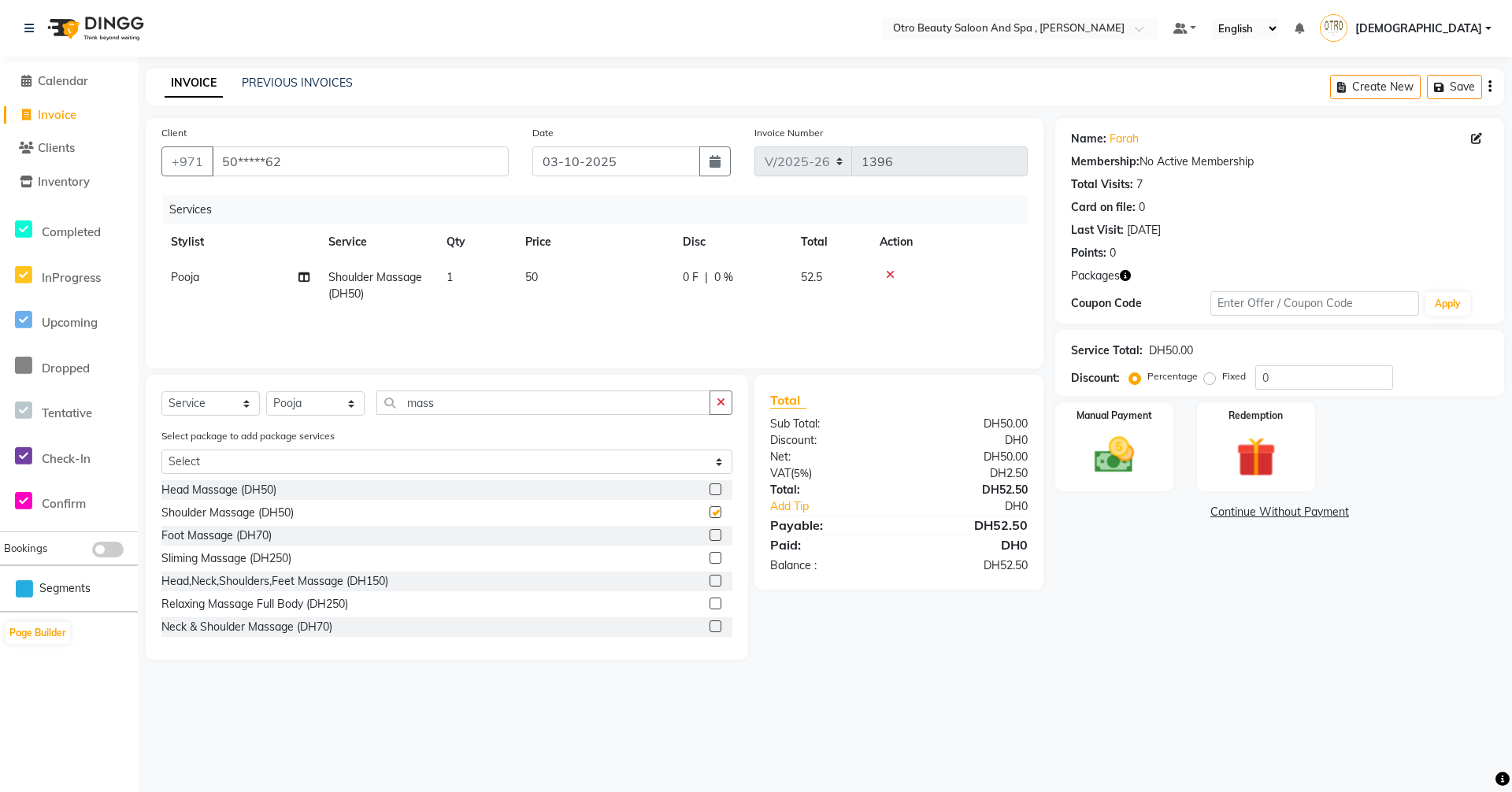
checkbox input "false"
click at [442, 401] on input "mass" at bounding box center [543, 402] width 334 height 25
type input "m"
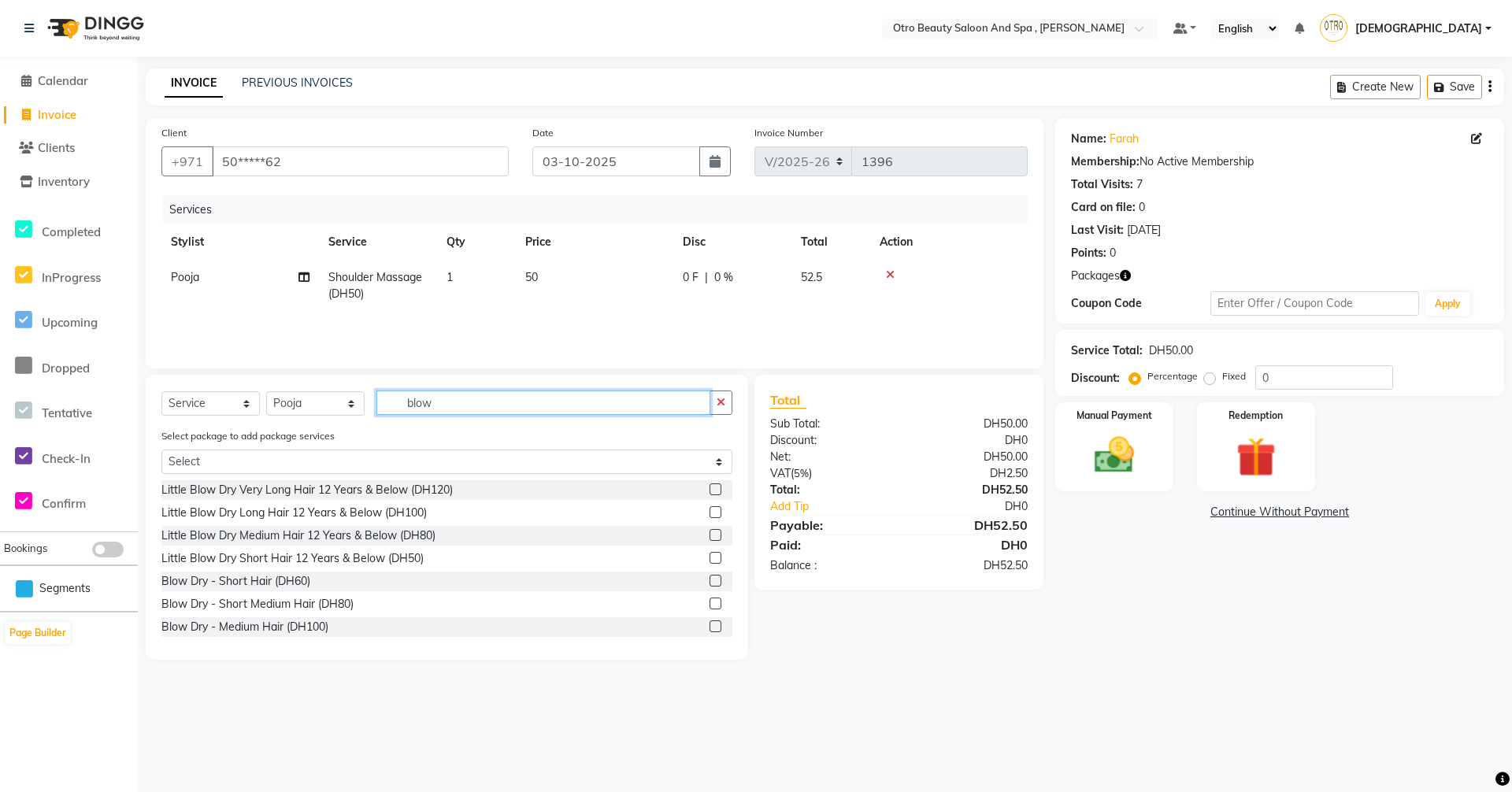
type input "blow"
click at [709, 582] on label at bounding box center [715, 580] width 12 height 12
click at [709, 582] on input "checkbox" at bounding box center [714, 581] width 10 height 10
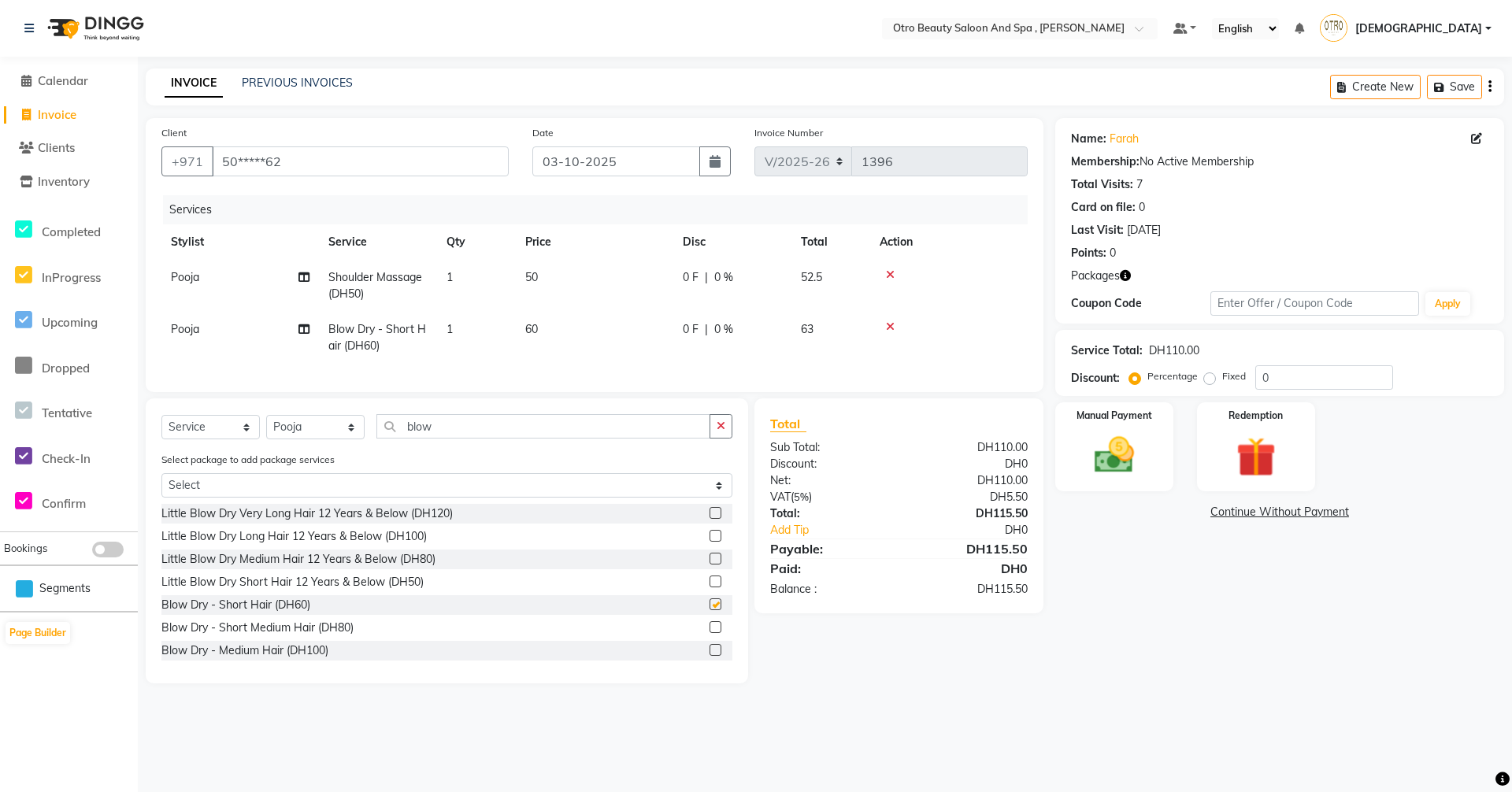
checkbox input "false"
click at [1105, 476] on img at bounding box center [1115, 455] width 68 height 48
click at [1284, 518] on span "CARD" at bounding box center [1274, 512] width 34 height 18
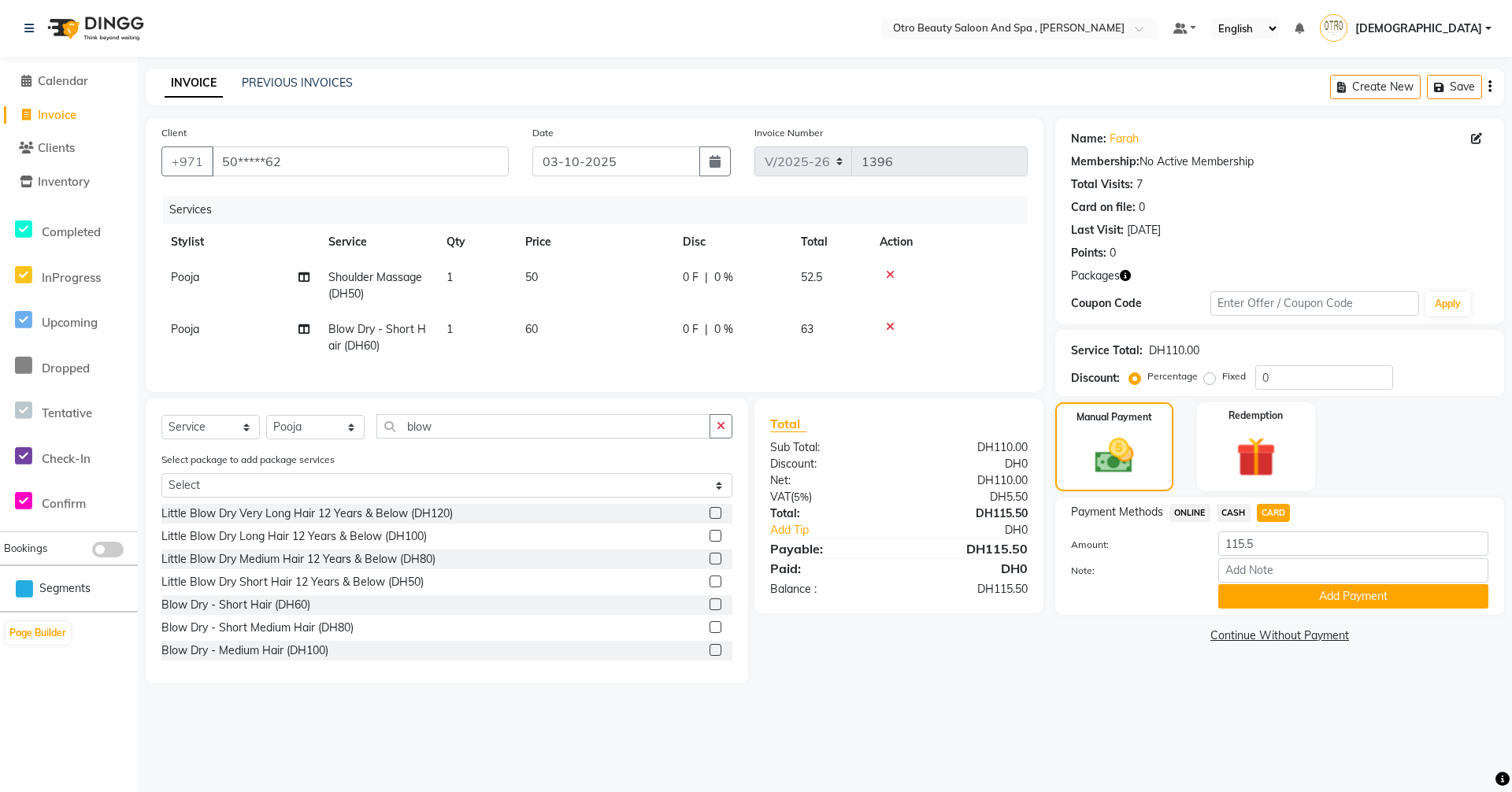
click at [1315, 611] on div "Payment Methods ONLINE CASH CARD Amount: 115.5 Note: Add Payment" at bounding box center [1280, 556] width 449 height 117
click at [1315, 606] on button "Add Payment" at bounding box center [1354, 596] width 270 height 25
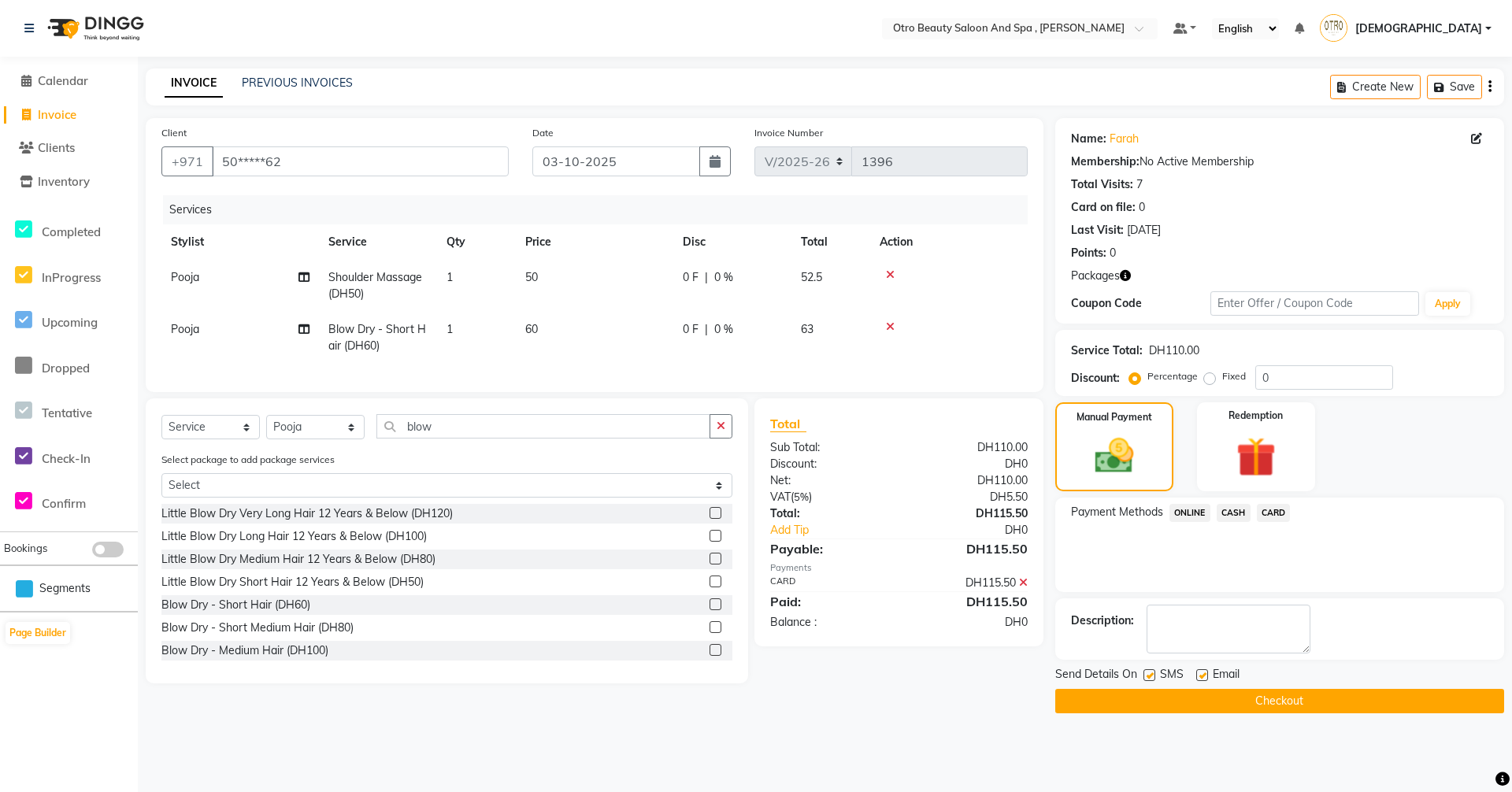
click at [1277, 701] on button "Checkout" at bounding box center [1280, 701] width 449 height 25
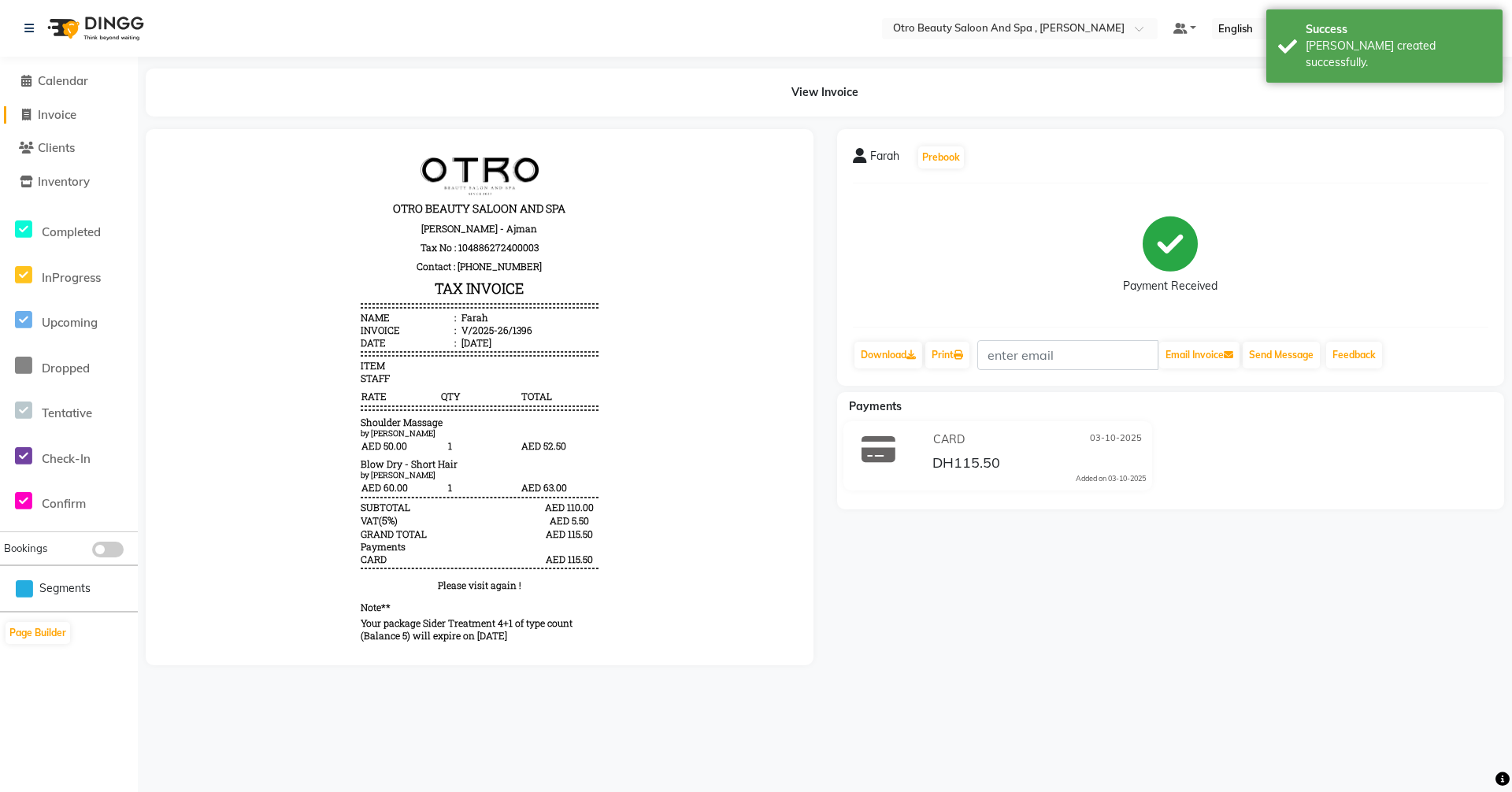
click at [50, 112] on span "Invoice" at bounding box center [58, 114] width 39 height 15
select select "service"
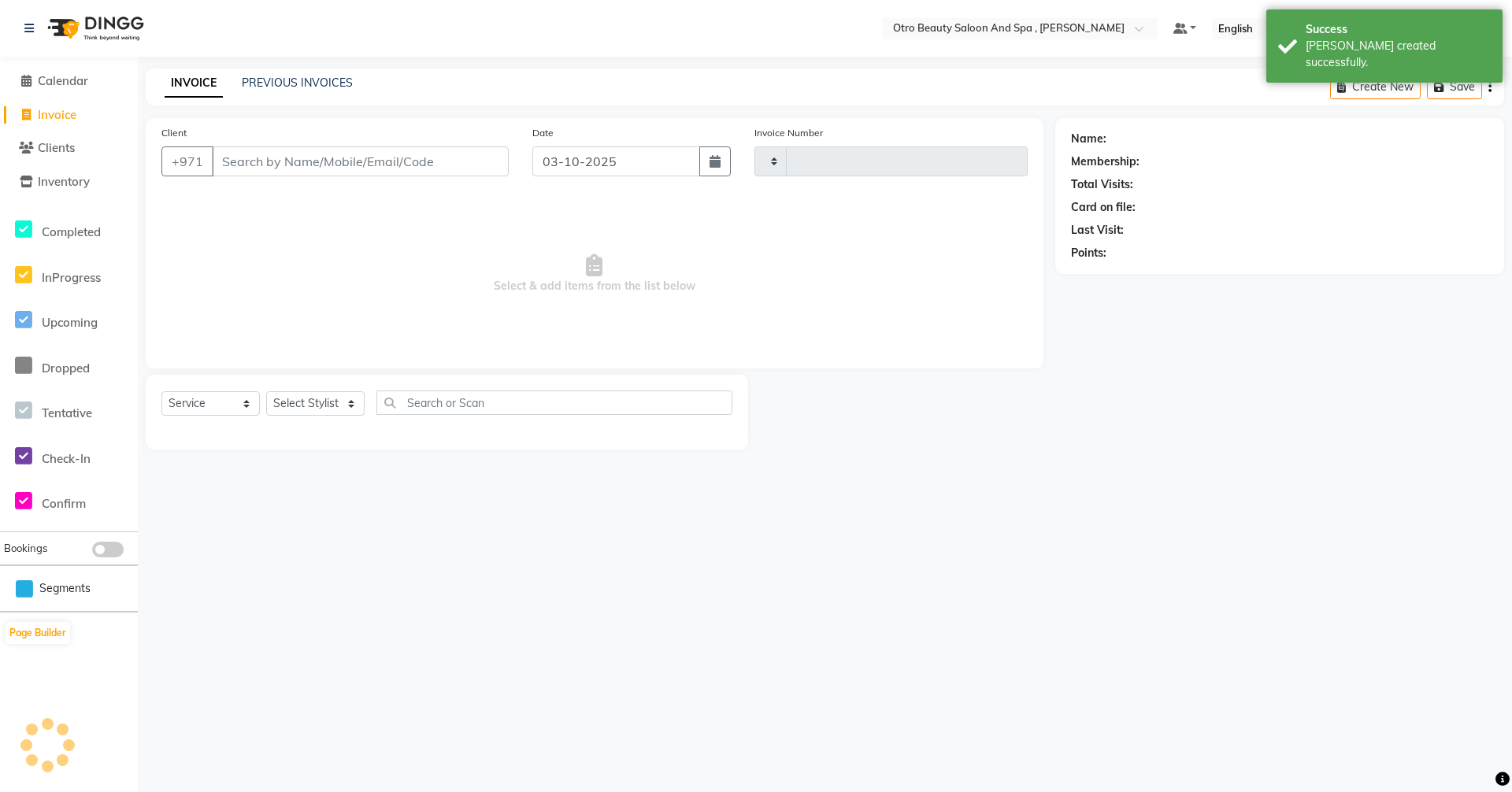
type input "1397"
select select "8622"
click at [267, 84] on link "PREVIOUS INVOICES" at bounding box center [297, 82] width 111 height 14
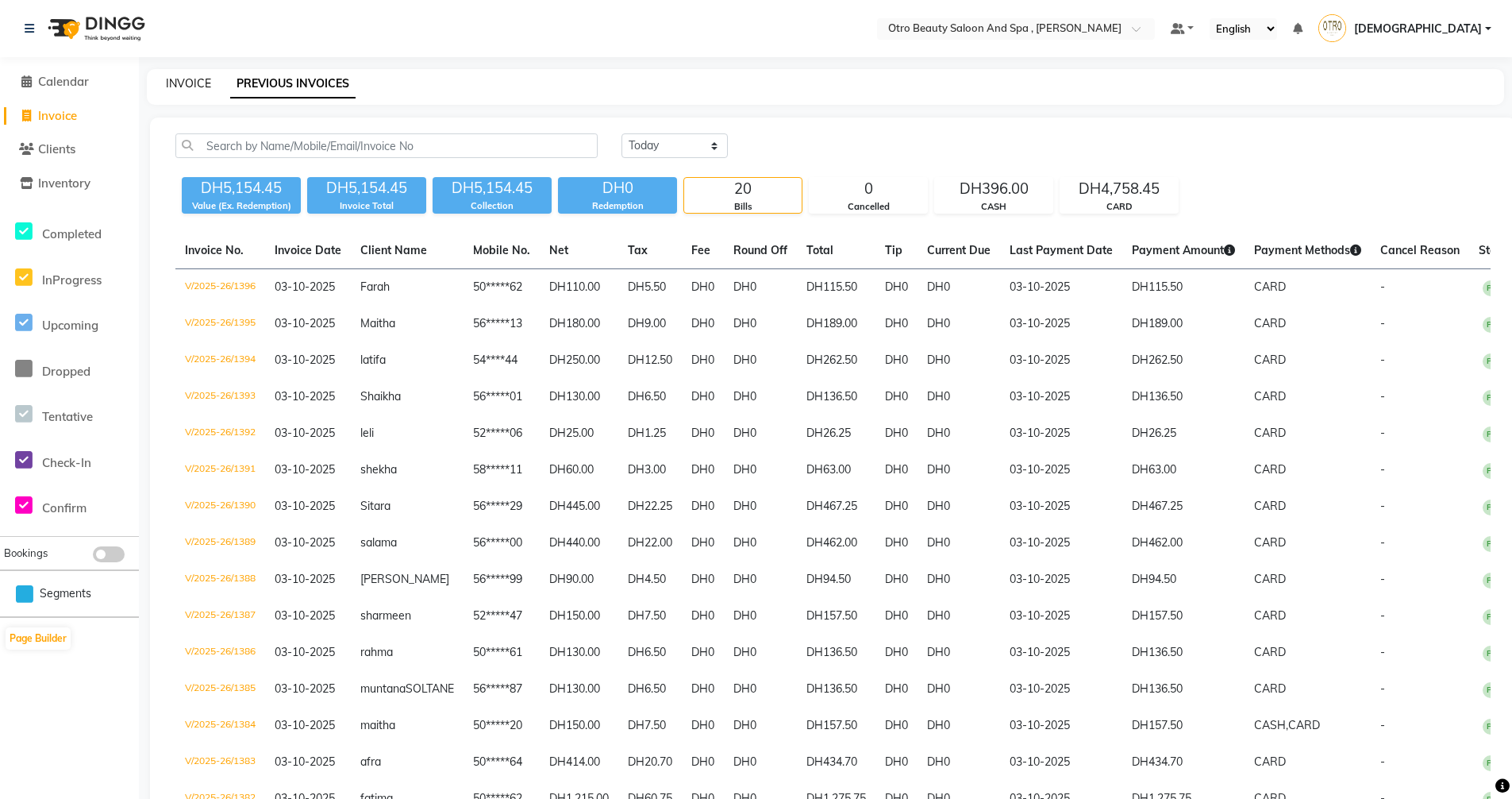
click at [167, 85] on link "INVOICE" at bounding box center [188, 83] width 45 height 15
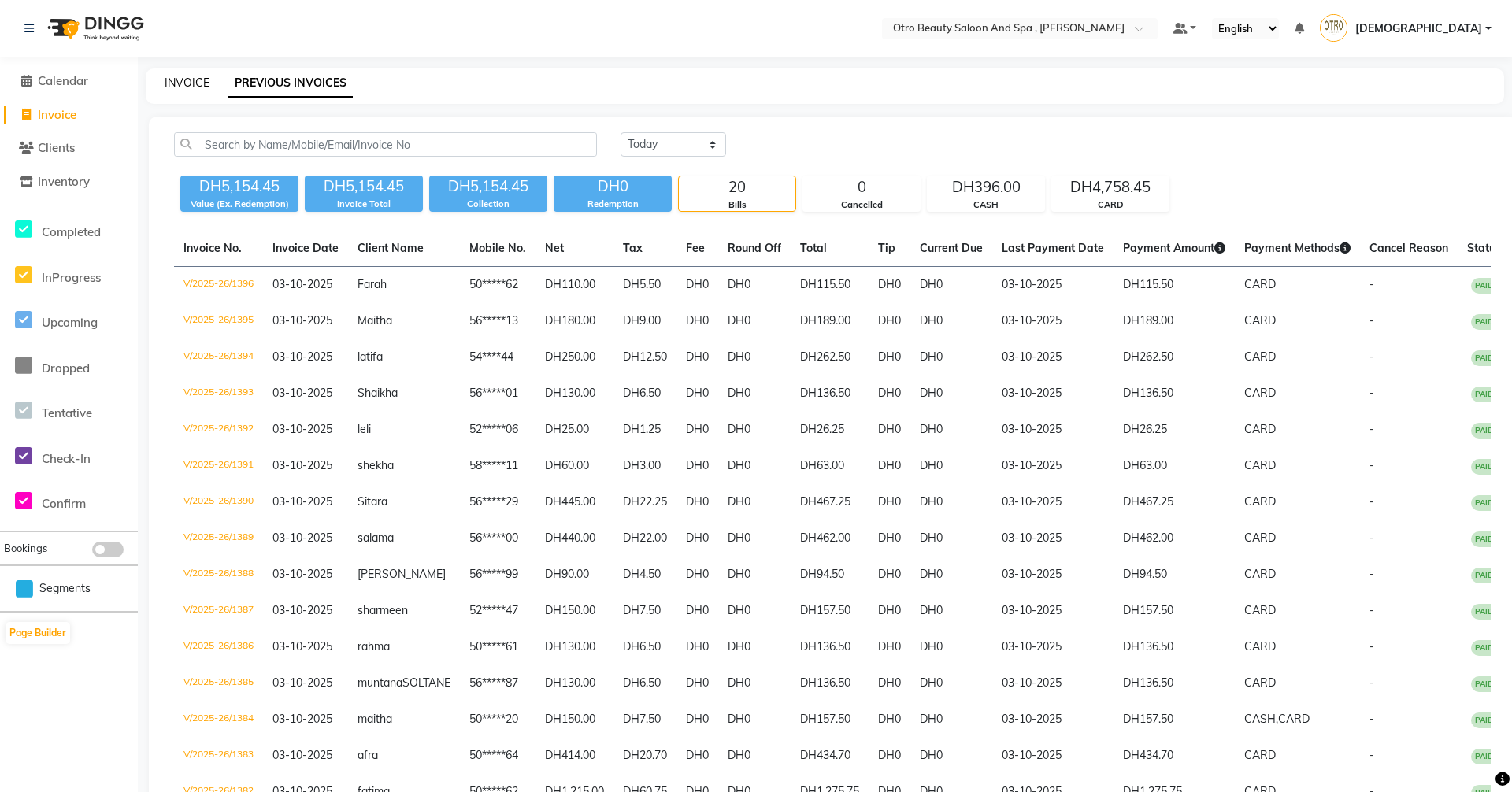
select select "8622"
select select "service"
